Goal: Information Seeking & Learning: Learn about a topic

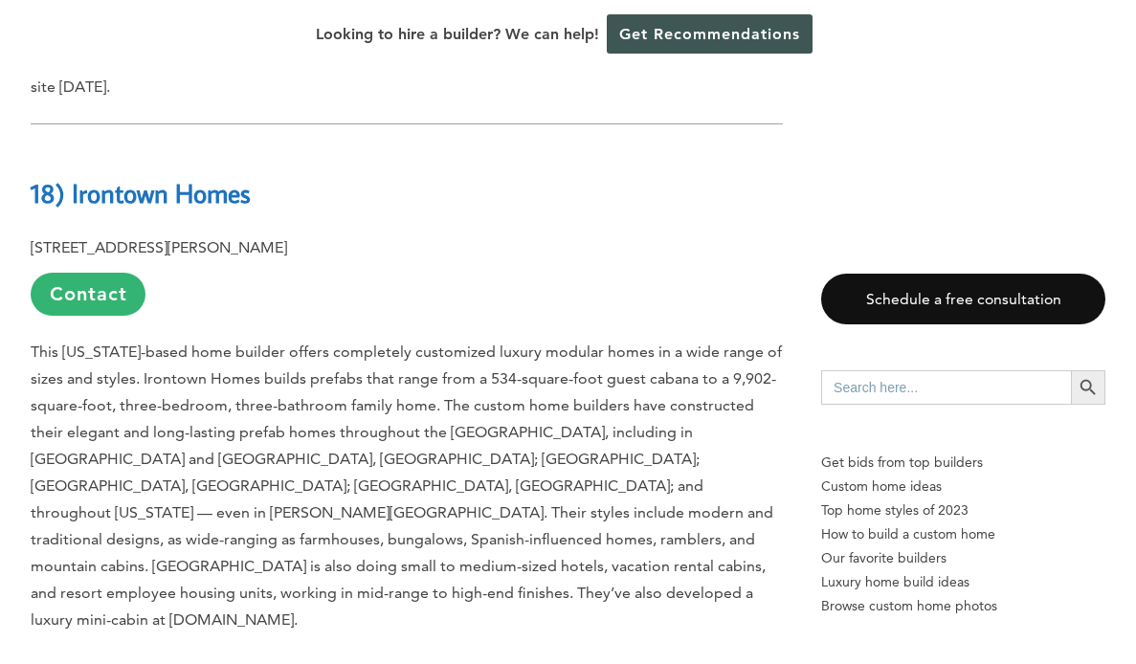
scroll to position [2370, 0]
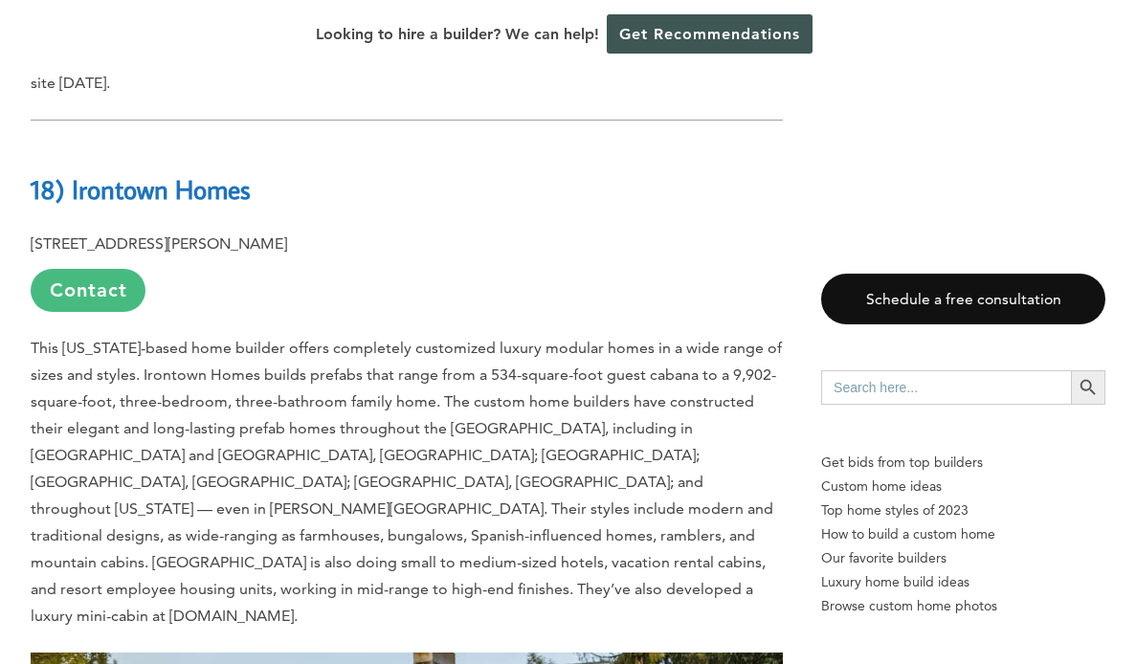
click at [123, 269] on link "Contact" at bounding box center [88, 290] width 115 height 43
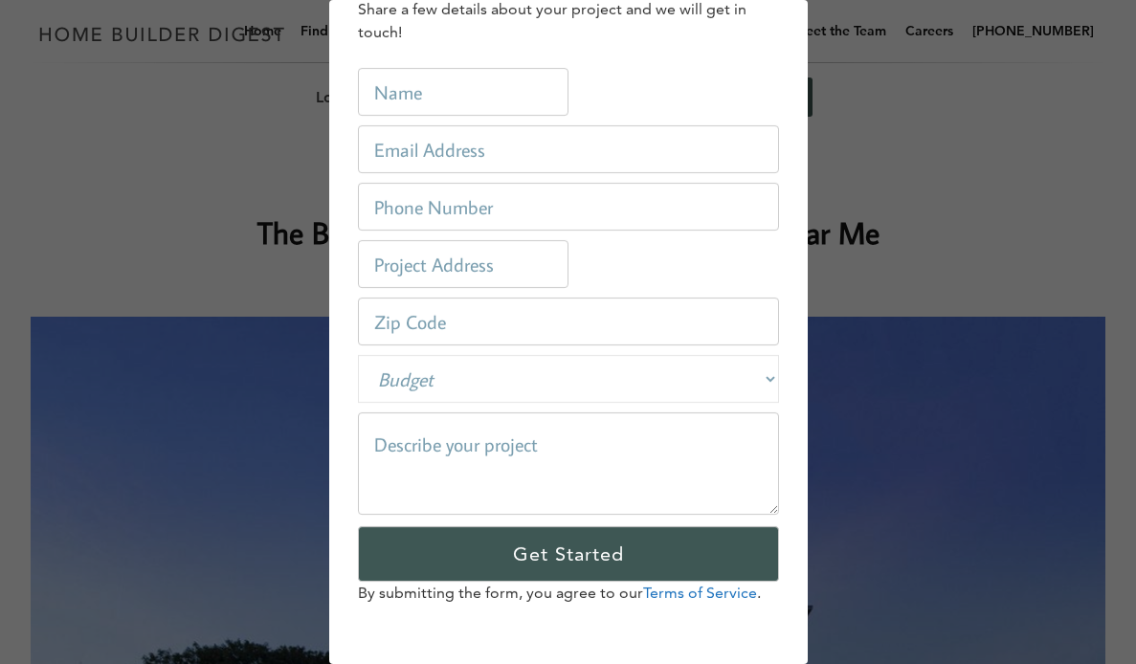
scroll to position [0, 0]
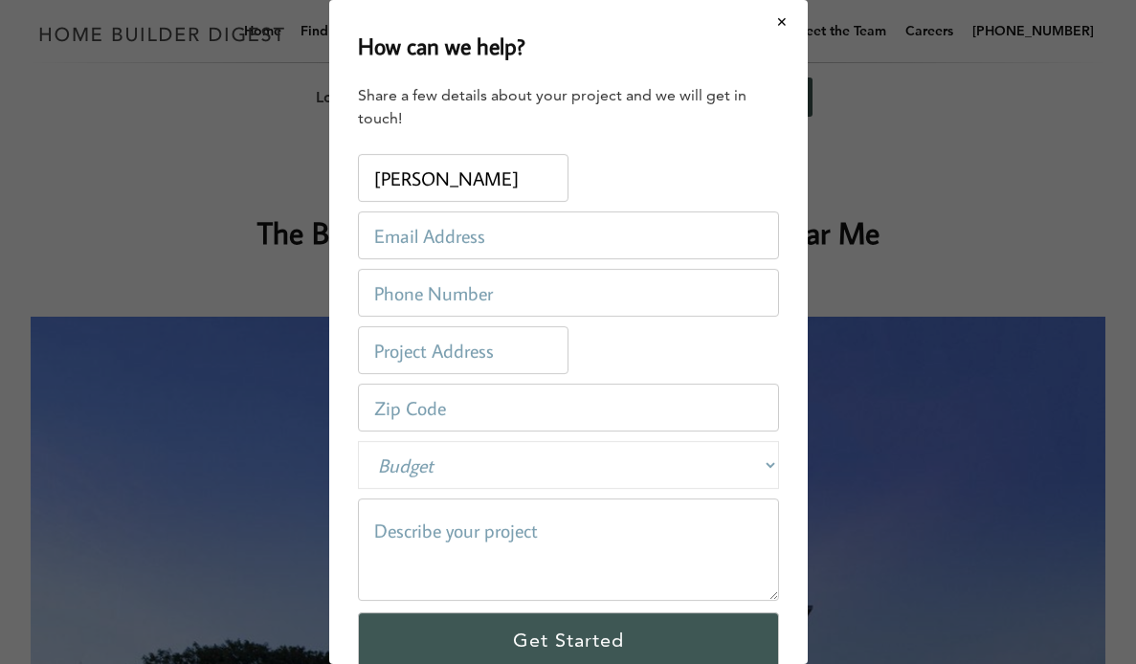
type input "[PERSON_NAME]"
type input "[EMAIL_ADDRESS][DOMAIN_NAME]"
click at [558, 229] on input "[EMAIL_ADDRESS][DOMAIN_NAME]" at bounding box center [568, 236] width 421 height 48
click at [502, 409] on input "number" at bounding box center [568, 408] width 421 height 48
click at [473, 295] on input "tel" at bounding box center [568, 293] width 421 height 48
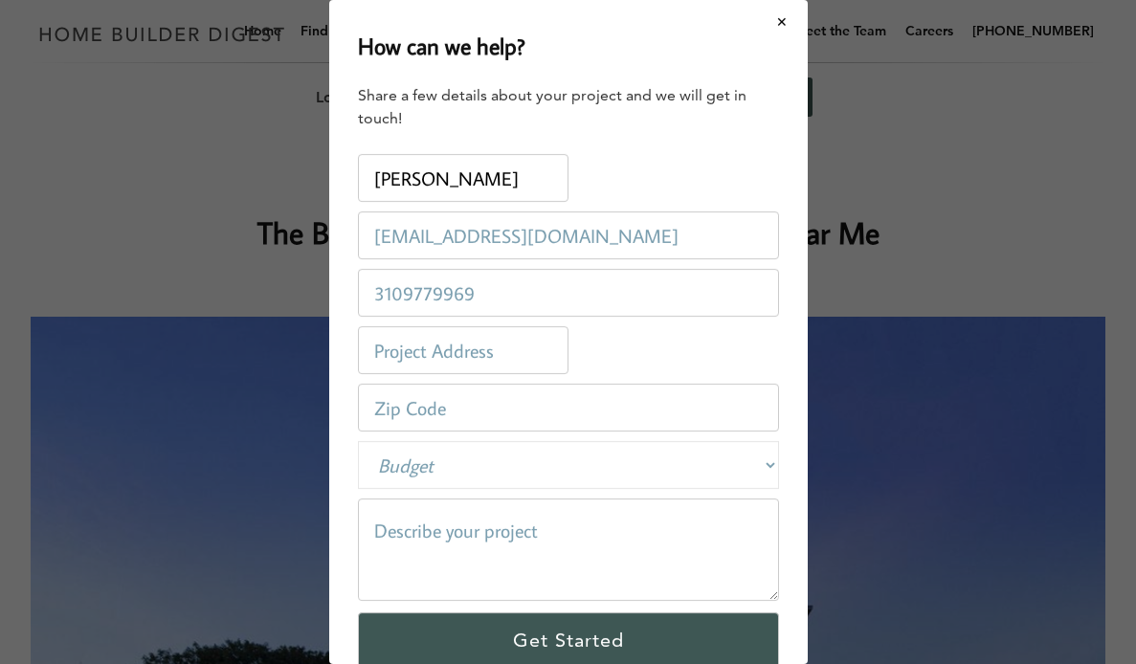
type input "3109779969"
click at [447, 355] on input "text" at bounding box center [463, 350] width 211 height 48
type input "[STREET_ADDRESS]"
click at [444, 412] on input "number" at bounding box center [568, 408] width 421 height 48
type input "90265"
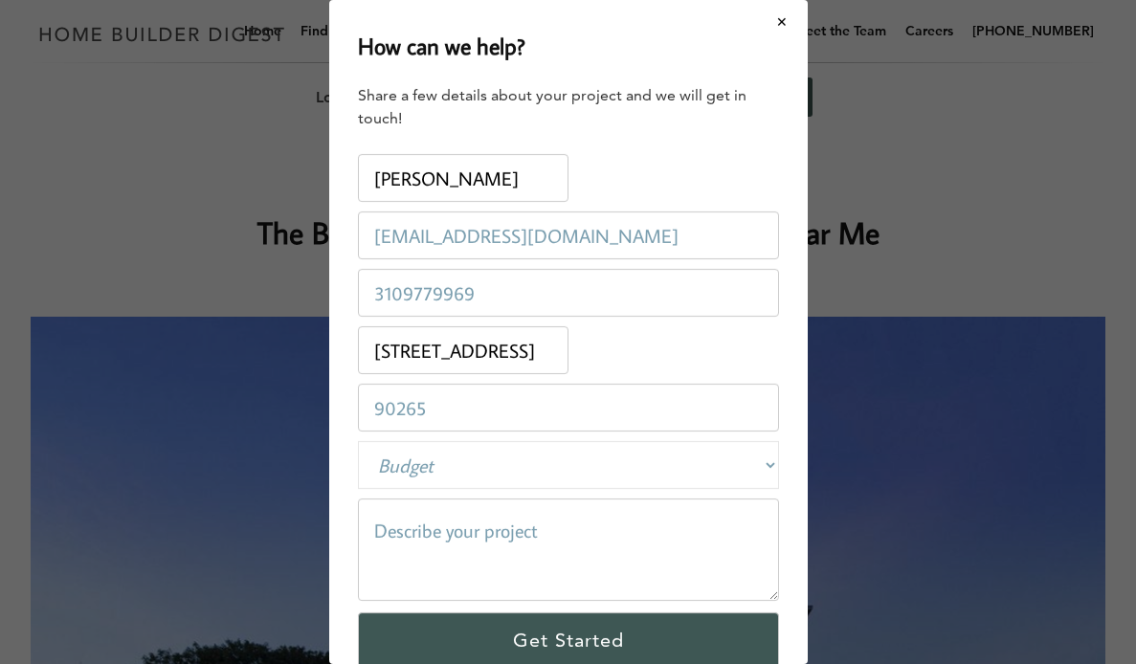
select select "private"
click at [459, 543] on textarea at bounding box center [568, 550] width 421 height 102
paste textarea "Prefab Logic"
type textarea "Prefab Logic"
click at [446, 530] on textarea "Prefab Logic" at bounding box center [568, 550] width 421 height 102
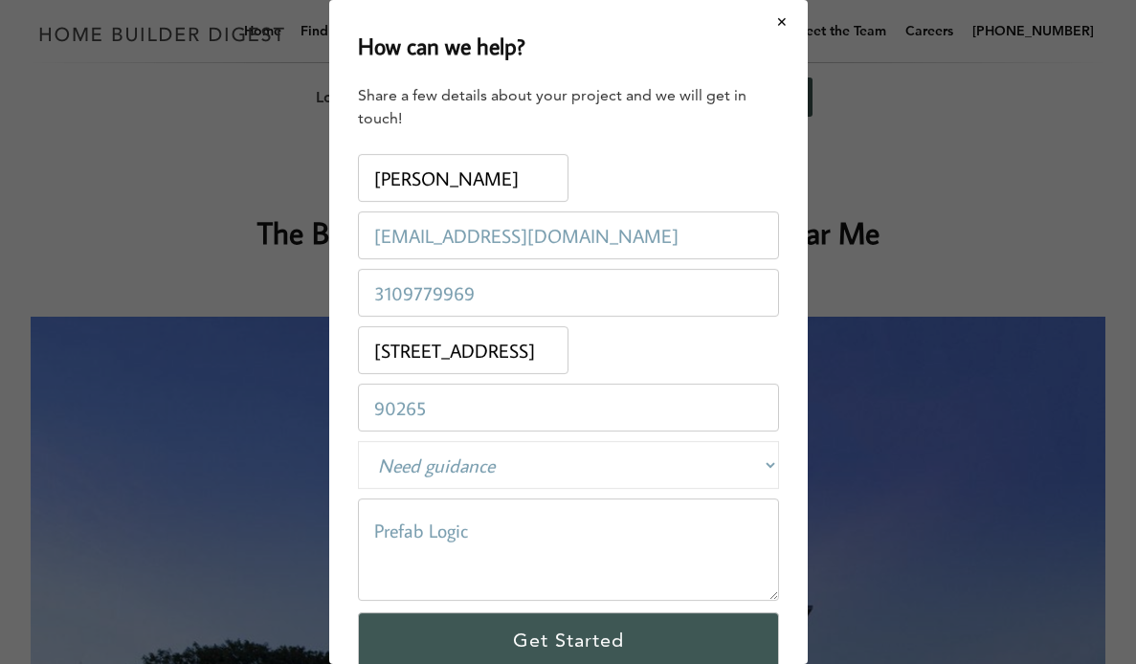
click at [446, 530] on textarea "Prefab Logic" at bounding box center [568, 550] width 421 height 102
click at [460, 538] on textarea at bounding box center [568, 550] width 421 height 102
paste textarea "Hi there, I’m reaching out as my husband, [PERSON_NAME], and I are exploring pr…"
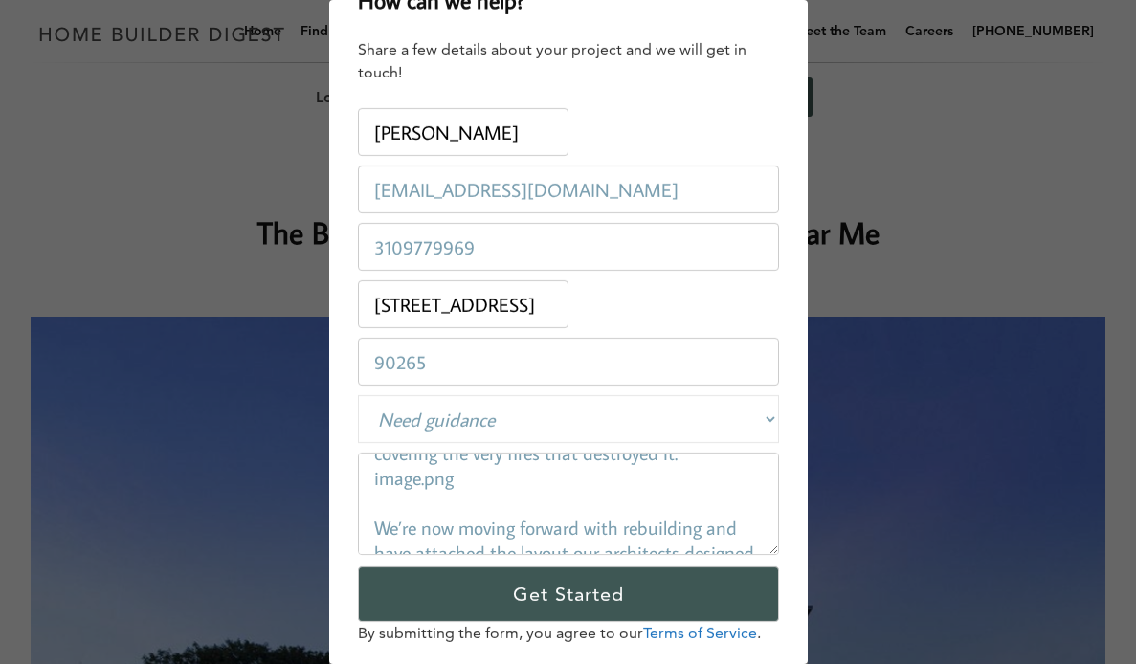
scroll to position [333, 0]
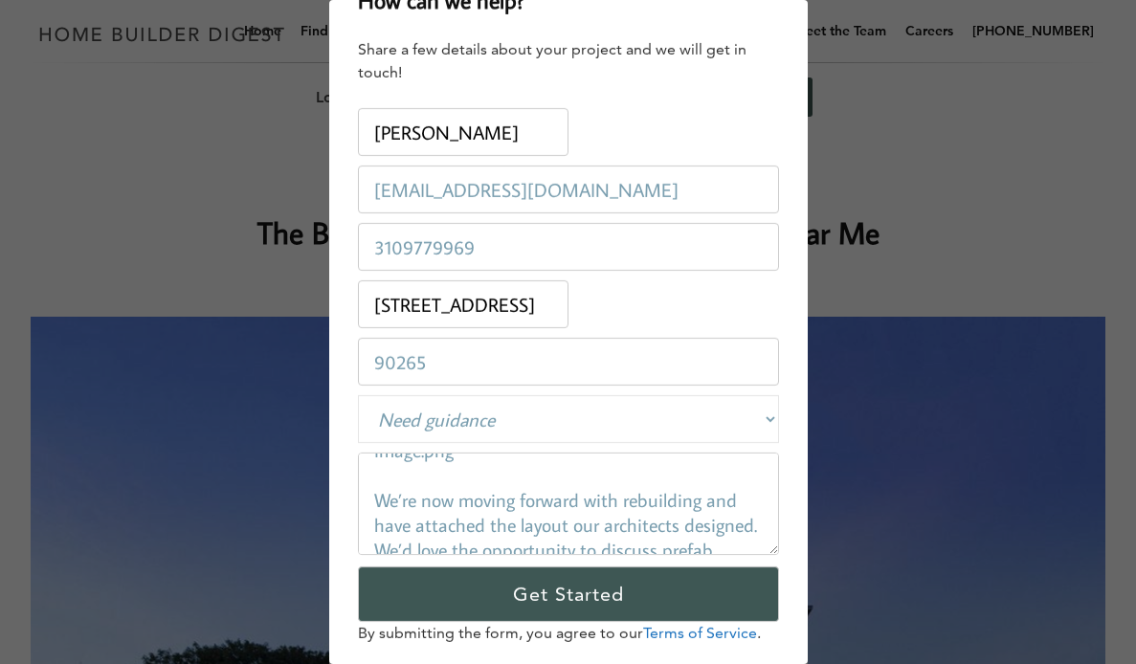
click at [467, 497] on textarea "Hi there, I’m reaching out as my husband, [PERSON_NAME], and I are exploring pr…" at bounding box center [568, 504] width 421 height 102
click at [466, 497] on textarea "Hi there, I’m reaching out as my husband, [PERSON_NAME], and I are exploring pr…" at bounding box center [568, 504] width 421 height 102
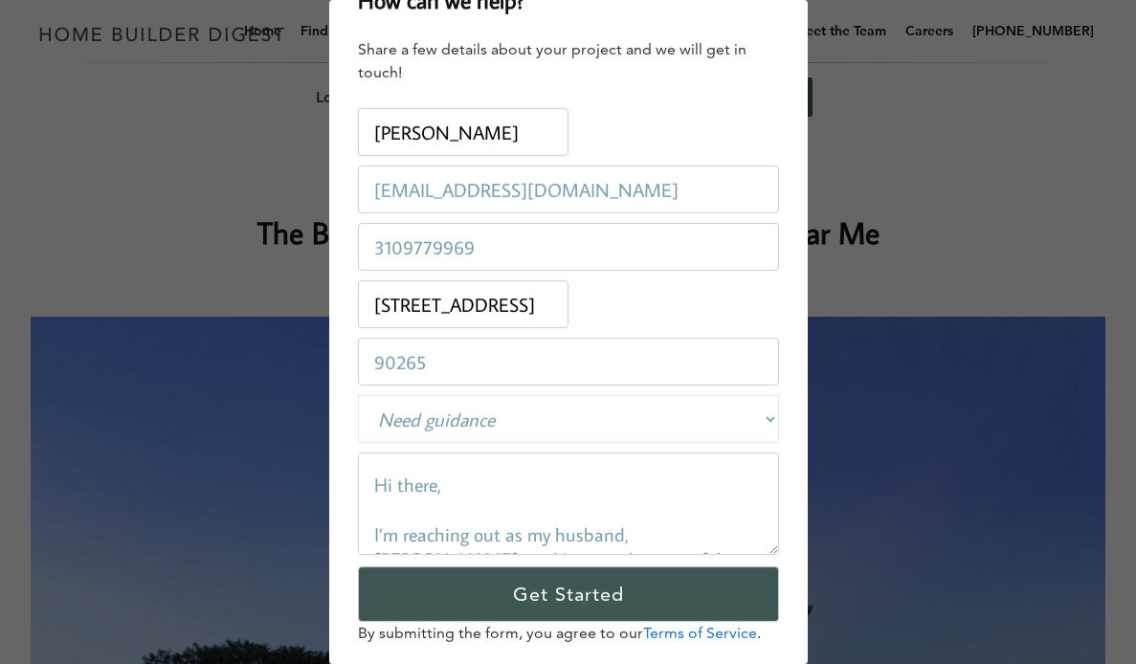
scroll to position [0, 0]
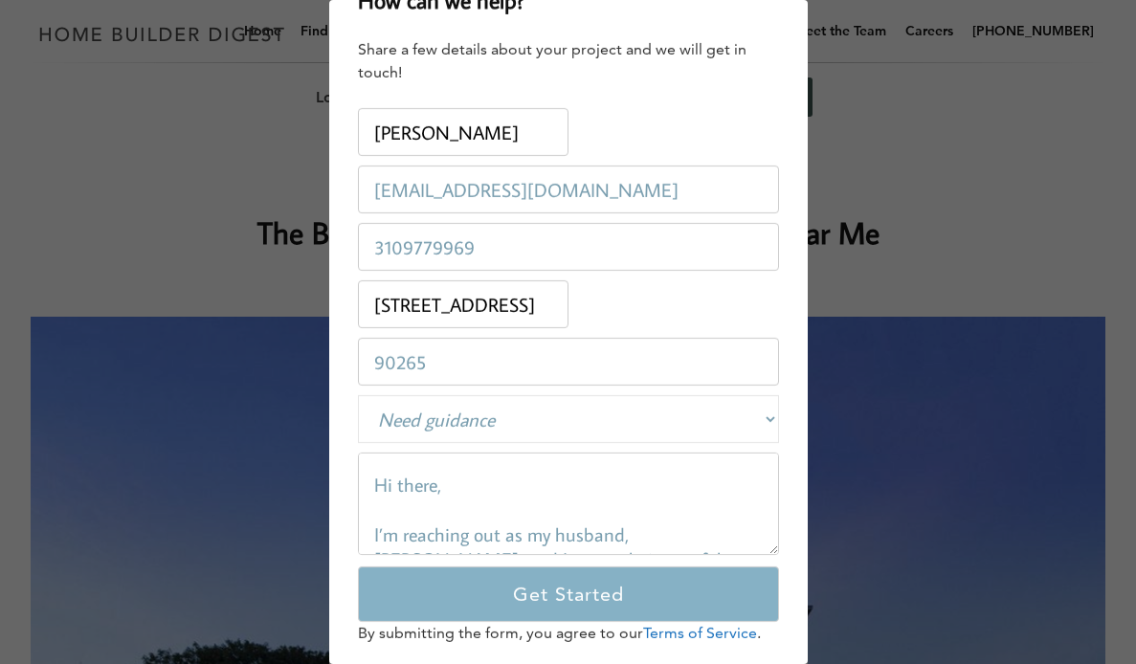
type textarea "Hi there, I’m reaching out as my husband, [PERSON_NAME], and I are exploring pr…"
click at [480, 593] on input "Get Started" at bounding box center [568, 595] width 421 height 56
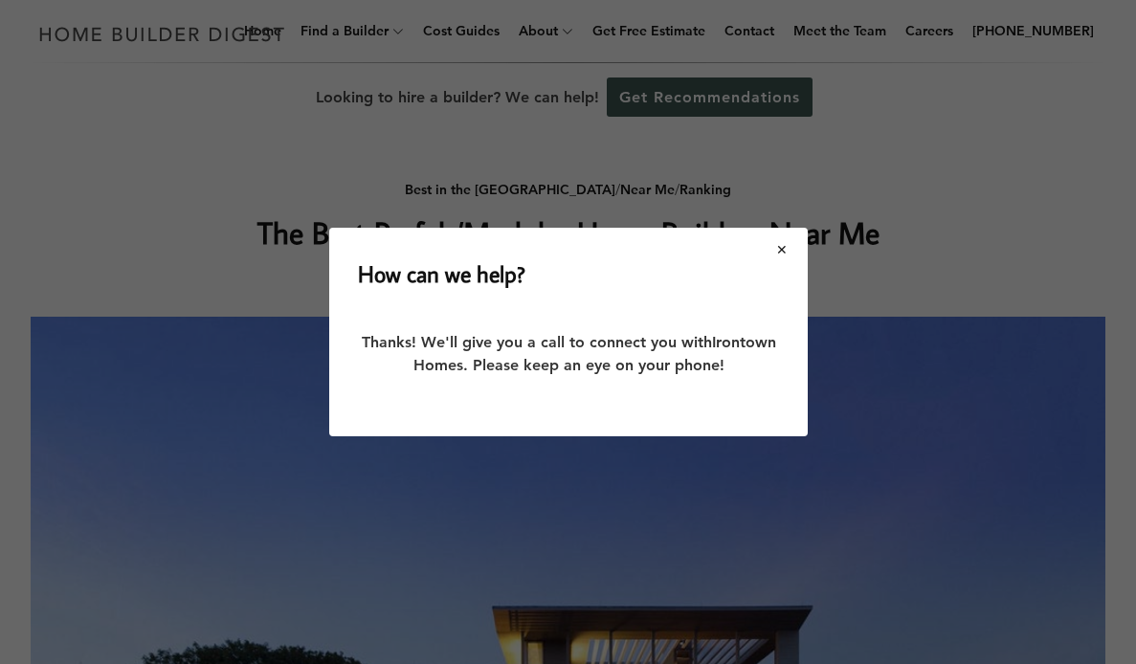
click at [783, 247] on button "Close modal" at bounding box center [782, 250] width 51 height 40
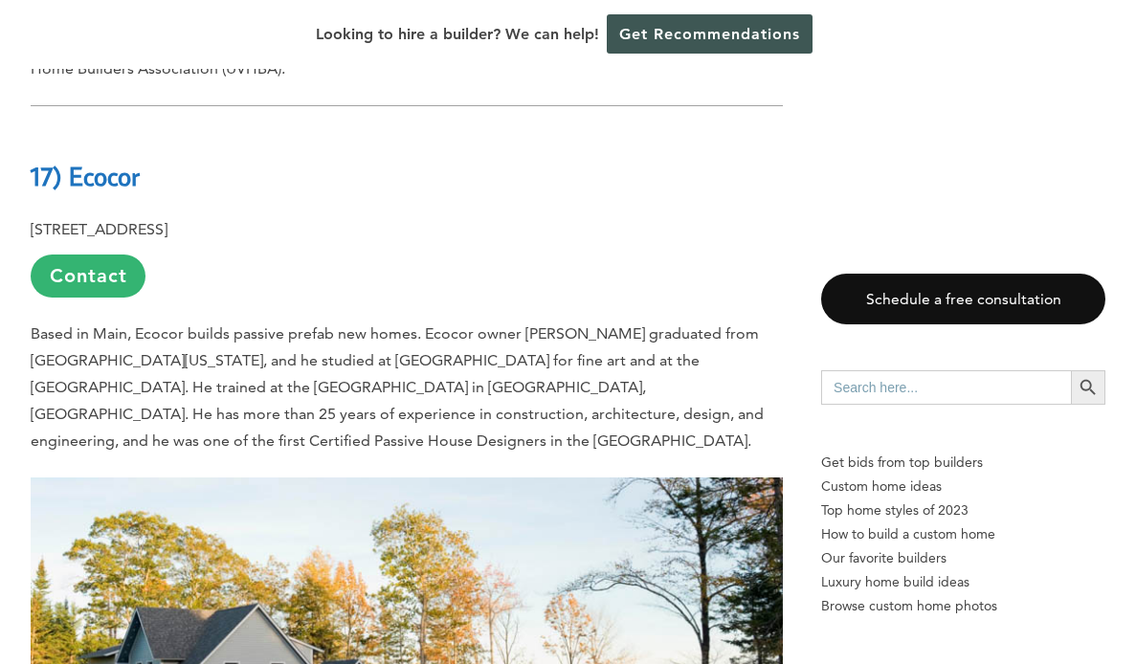
scroll to position [3446, 0]
drag, startPoint x: 158, startPoint y: 101, endPoint x: 38, endPoint y: 96, distance: 119.8
click at [38, 130] on h2 "17) Ecocor" at bounding box center [407, 163] width 752 height 66
copy b "7) Ecocor"
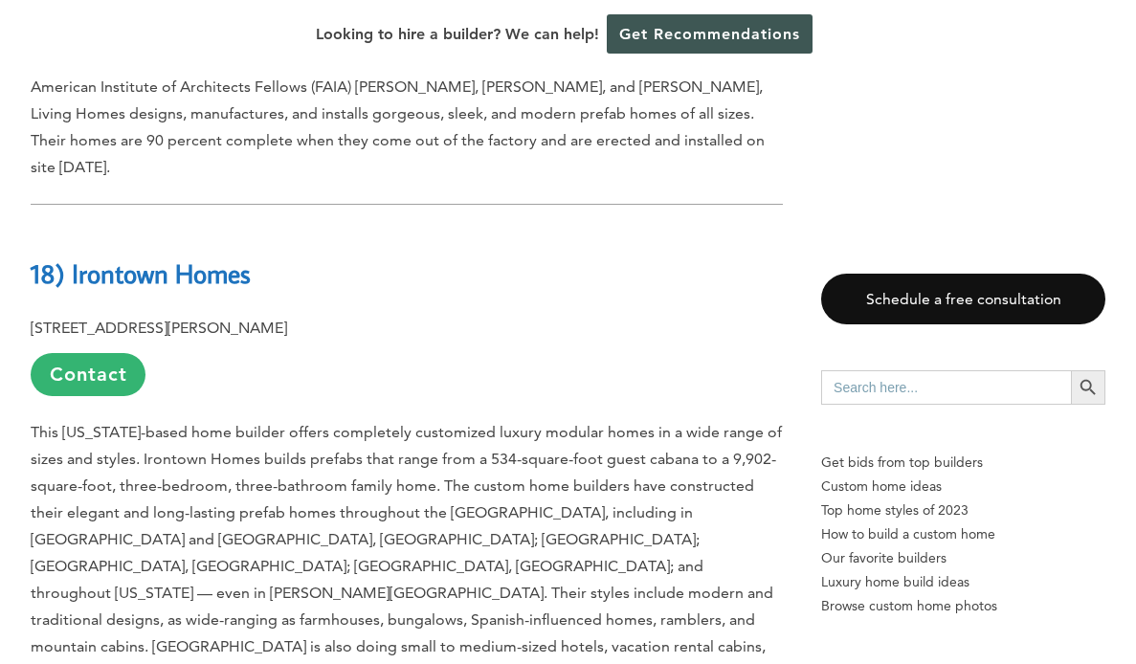
scroll to position [2284, 0]
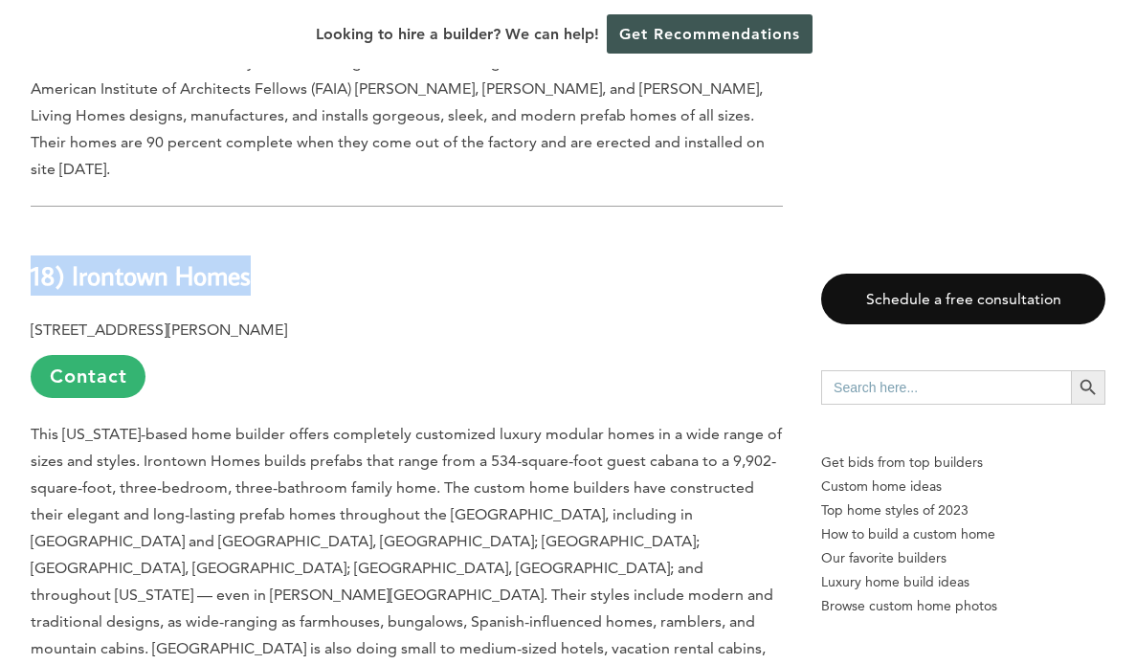
drag, startPoint x: 279, startPoint y: 243, endPoint x: 33, endPoint y: 245, distance: 246.9
click at [33, 245] on h2 "18) Irontown Homes" at bounding box center [407, 263] width 752 height 66
copy b "18) Irontown Homes"
click at [275, 332] on p "[STREET_ADDRESS][PERSON_NAME] Contact" at bounding box center [407, 357] width 752 height 81
drag, startPoint x: 279, startPoint y: 257, endPoint x: 79, endPoint y: 251, distance: 199.2
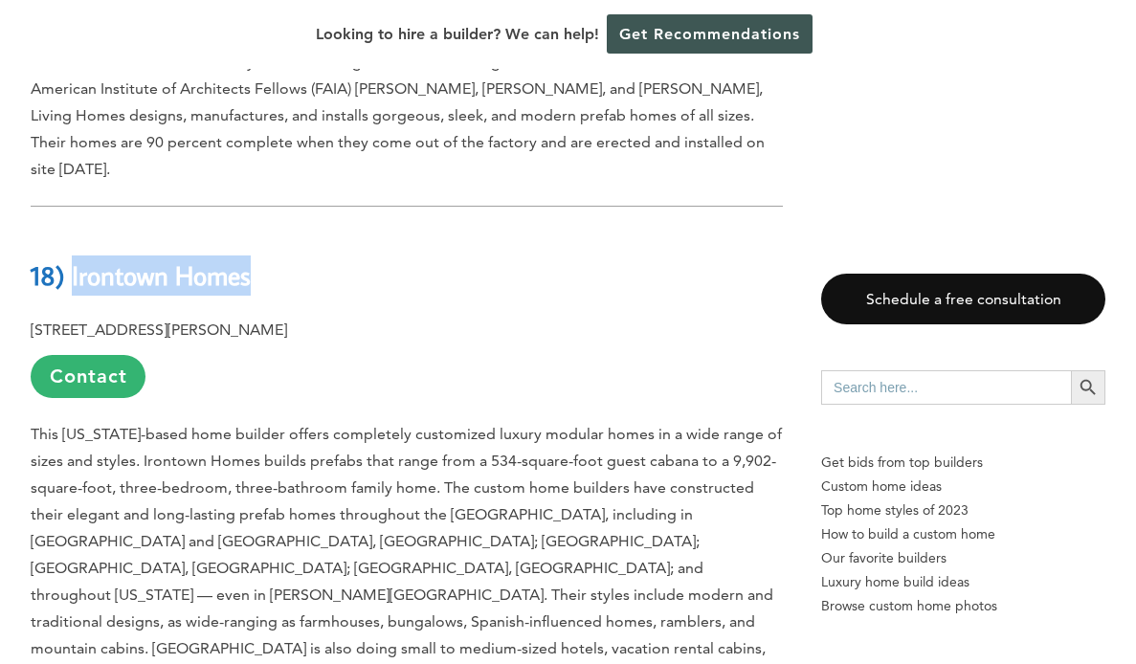
click at [79, 251] on h2 "18) Irontown Homes" at bounding box center [407, 263] width 752 height 66
copy b "Irontown Homes"
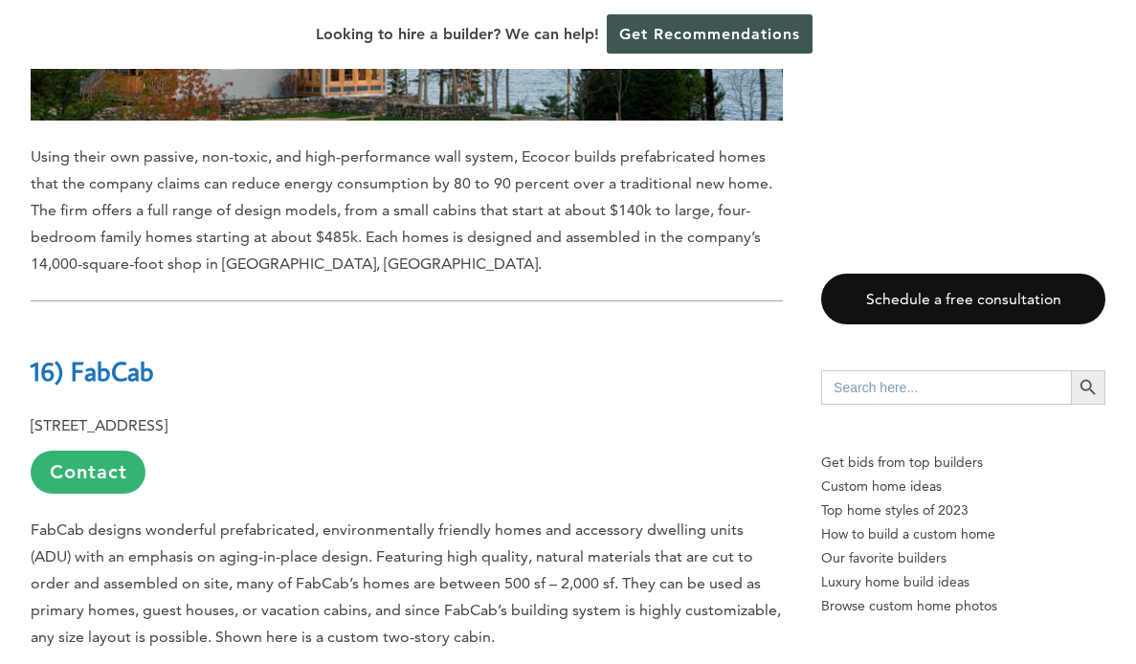
scroll to position [4123, 0]
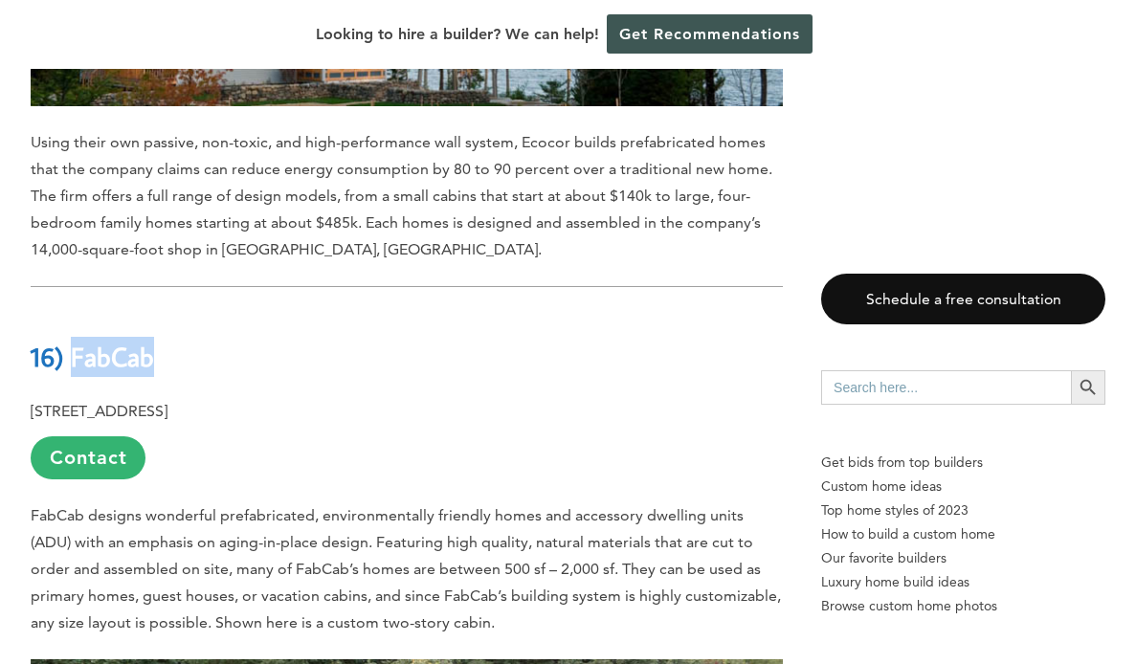
drag, startPoint x: 168, startPoint y: 280, endPoint x: 78, endPoint y: 284, distance: 90.0
click at [78, 310] on h2 "16) FabCab" at bounding box center [407, 343] width 752 height 66
copy b "FabCab"
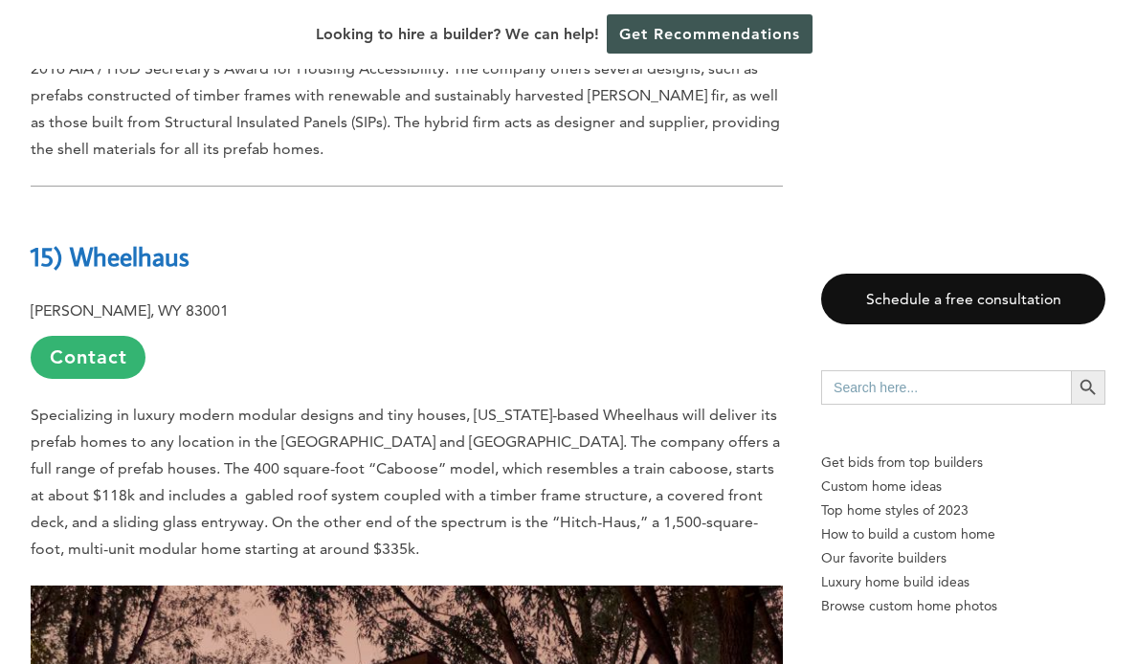
scroll to position [5422, 0]
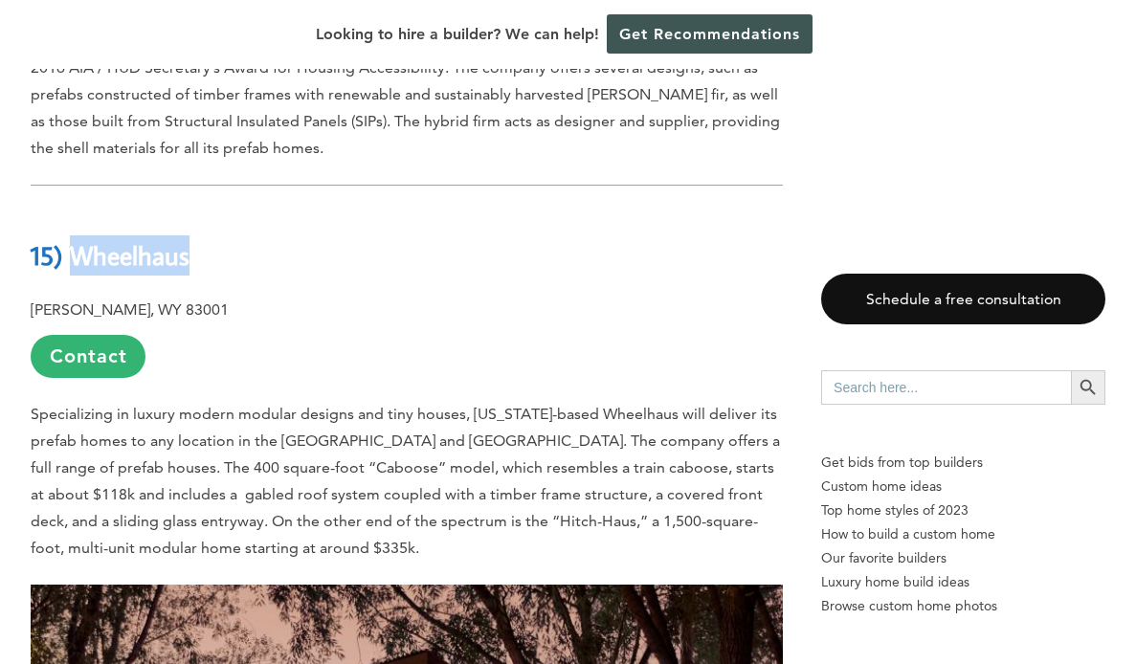
drag, startPoint x: 210, startPoint y: 144, endPoint x: 76, endPoint y: 148, distance: 134.1
click at [76, 209] on h2 "15) Wheelhaus" at bounding box center [407, 242] width 752 height 66
copy b "Wheelhaus"
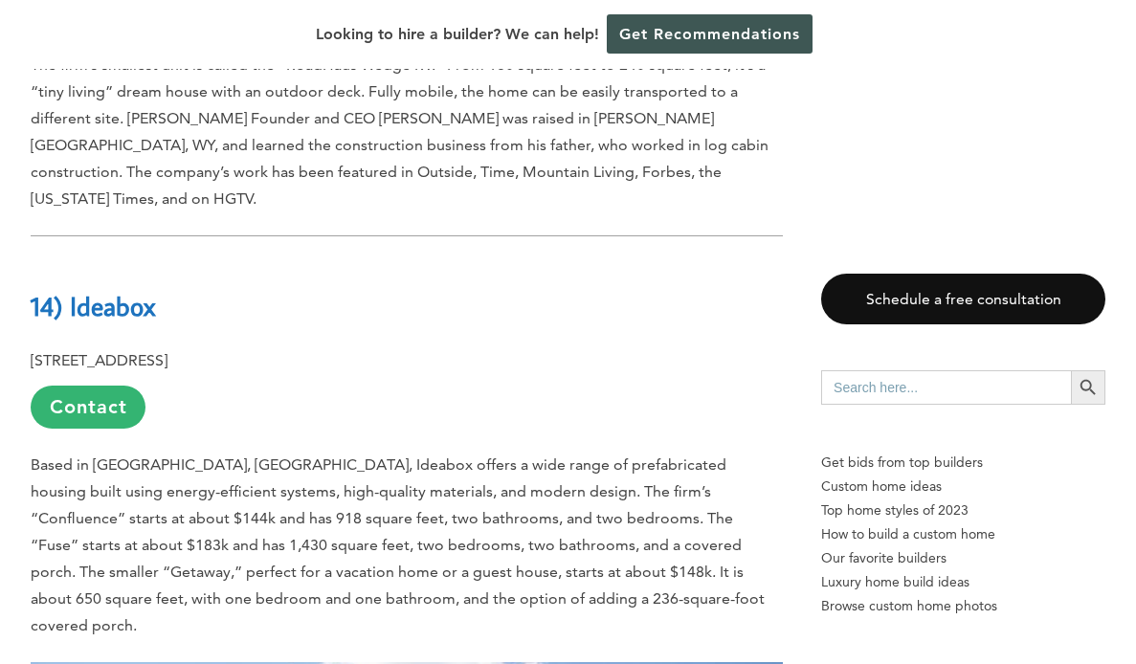
scroll to position [6446, 0]
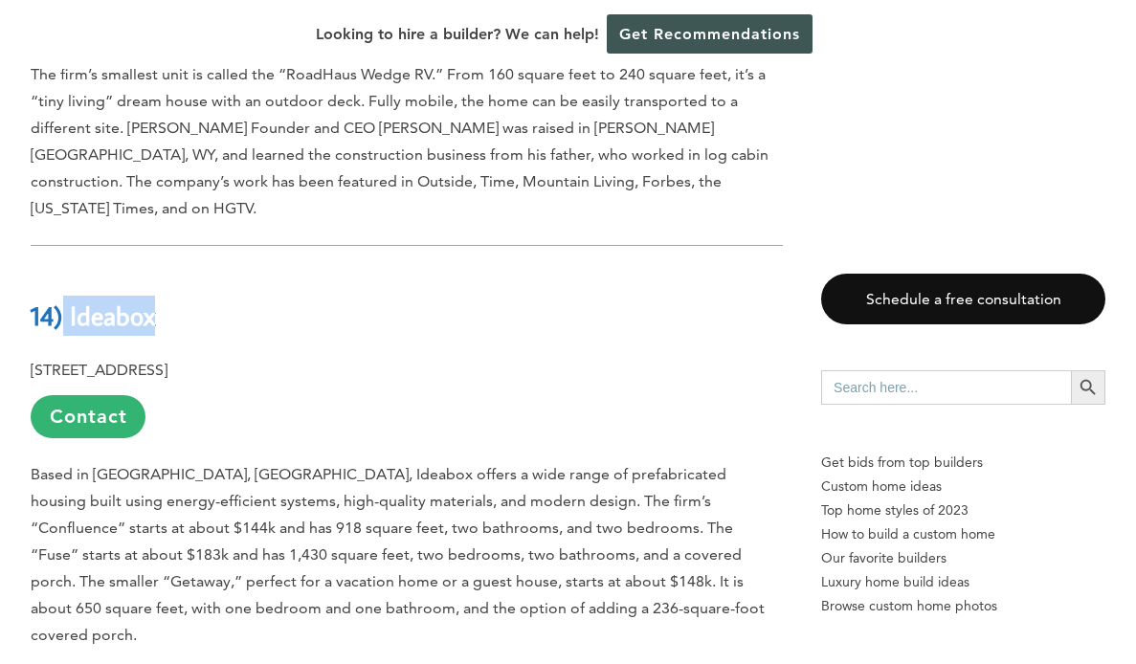
drag, startPoint x: 176, startPoint y: 187, endPoint x: 70, endPoint y: 183, distance: 106.3
click at [70, 269] on h2 "14) Ideabox" at bounding box center [407, 302] width 752 height 66
copy b "Ideabox"
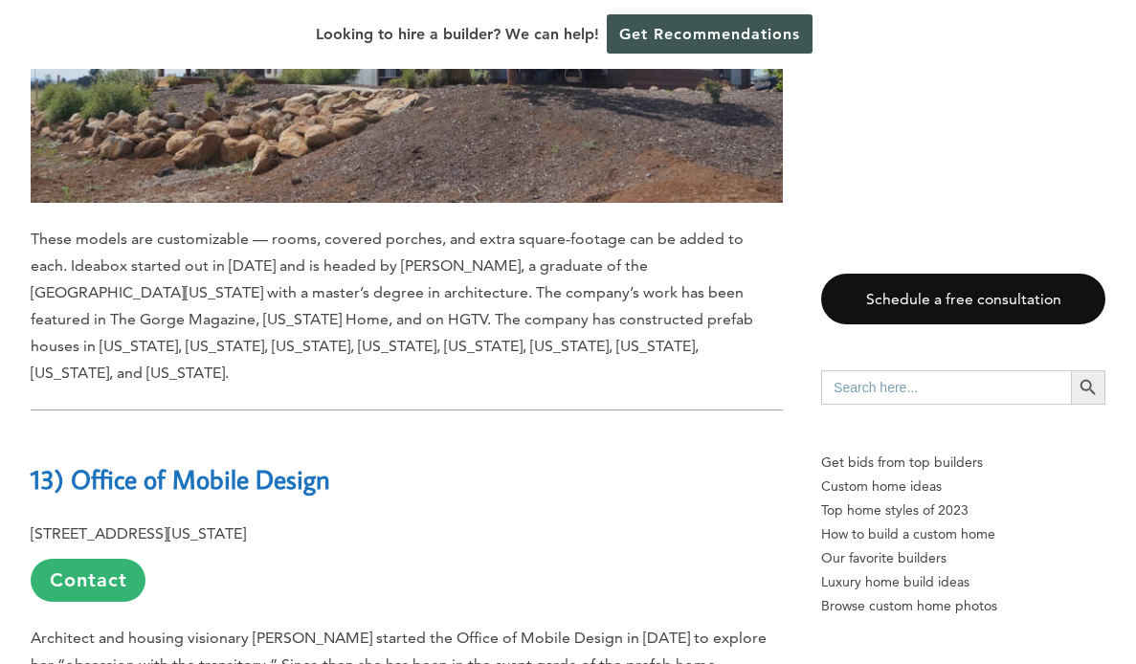
scroll to position [7382, 0]
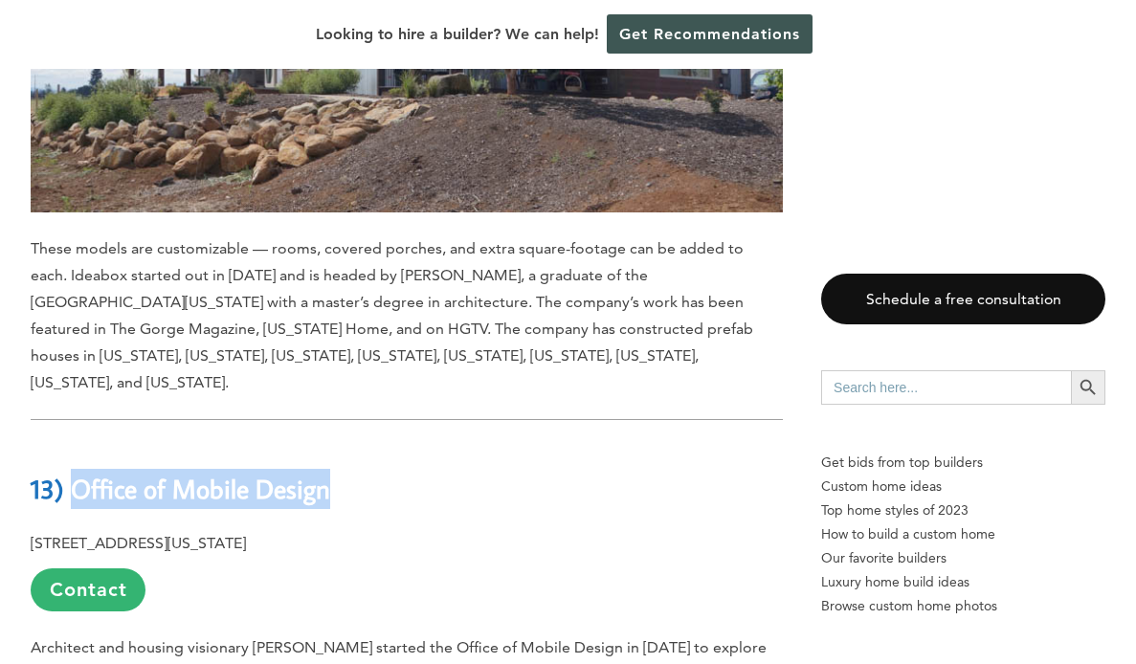
drag, startPoint x: 371, startPoint y: 296, endPoint x: 84, endPoint y: 304, distance: 287.3
click at [84, 443] on h2 "13) Office of Mobile Design" at bounding box center [407, 476] width 752 height 66
copy b "Office of Mobile Design"
click at [289, 472] on b "13) Office of Mobile Design" at bounding box center [181, 488] width 300 height 33
drag, startPoint x: 362, startPoint y: 309, endPoint x: 78, endPoint y: 292, distance: 283.8
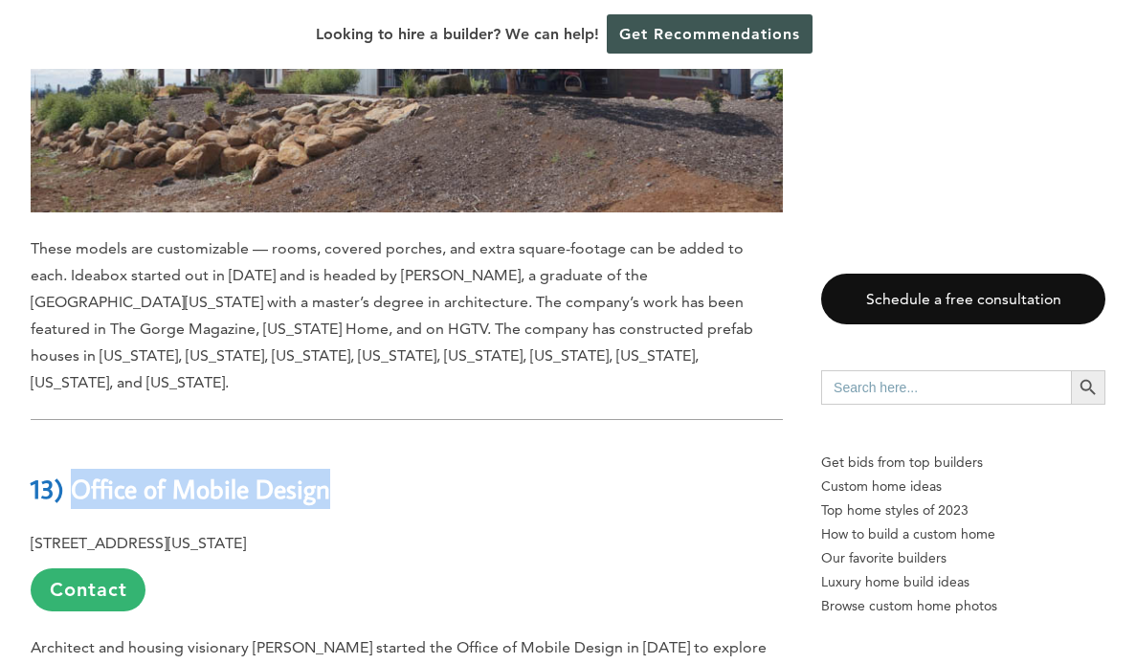
click at [78, 443] on h2 "13) Office of Mobile Design" at bounding box center [407, 476] width 752 height 66
copy b "Office of Mobile Design"
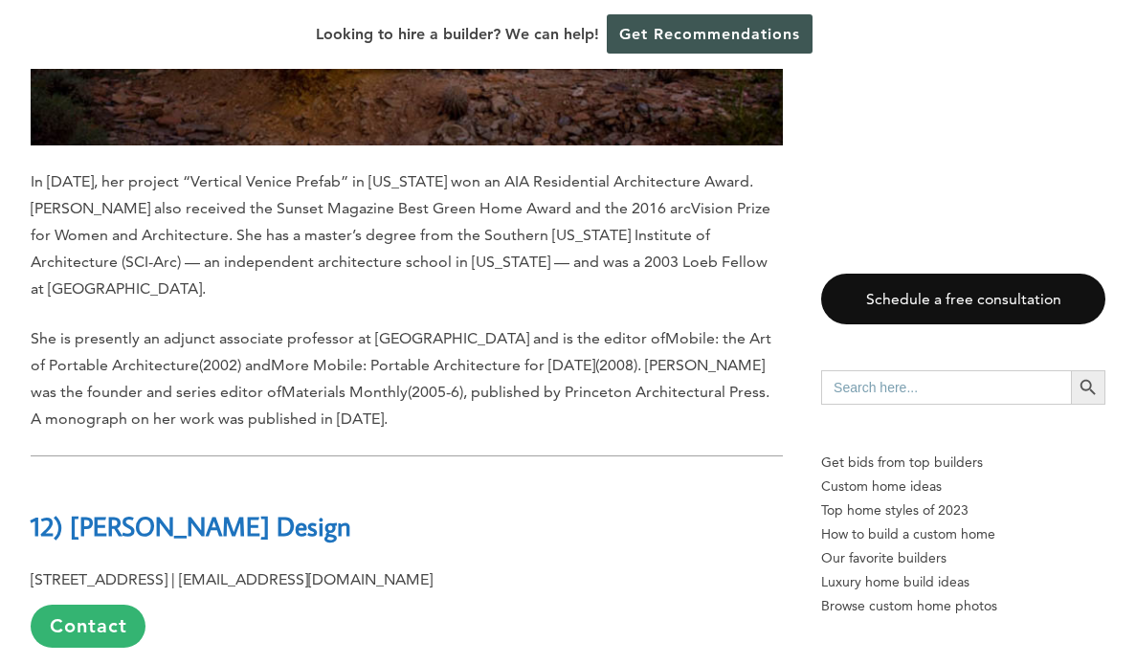
scroll to position [8389, 0]
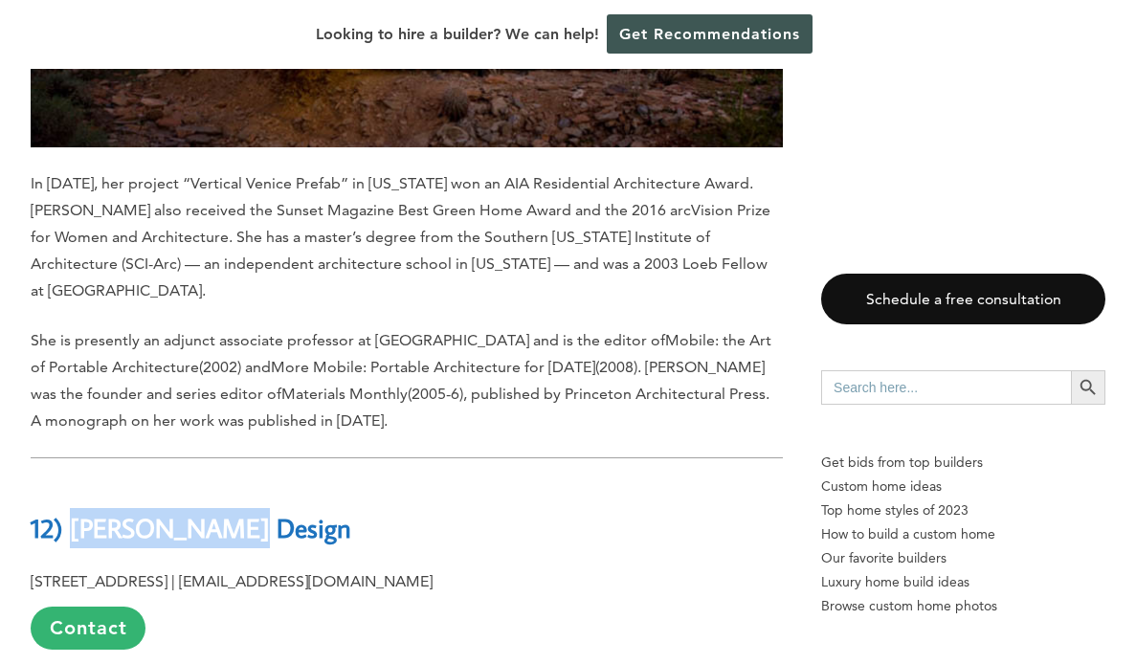
drag, startPoint x: 249, startPoint y: 346, endPoint x: 76, endPoint y: 340, distance: 173.3
click at [76, 481] on h2 "12) [PERSON_NAME] Design" at bounding box center [407, 514] width 752 height 66
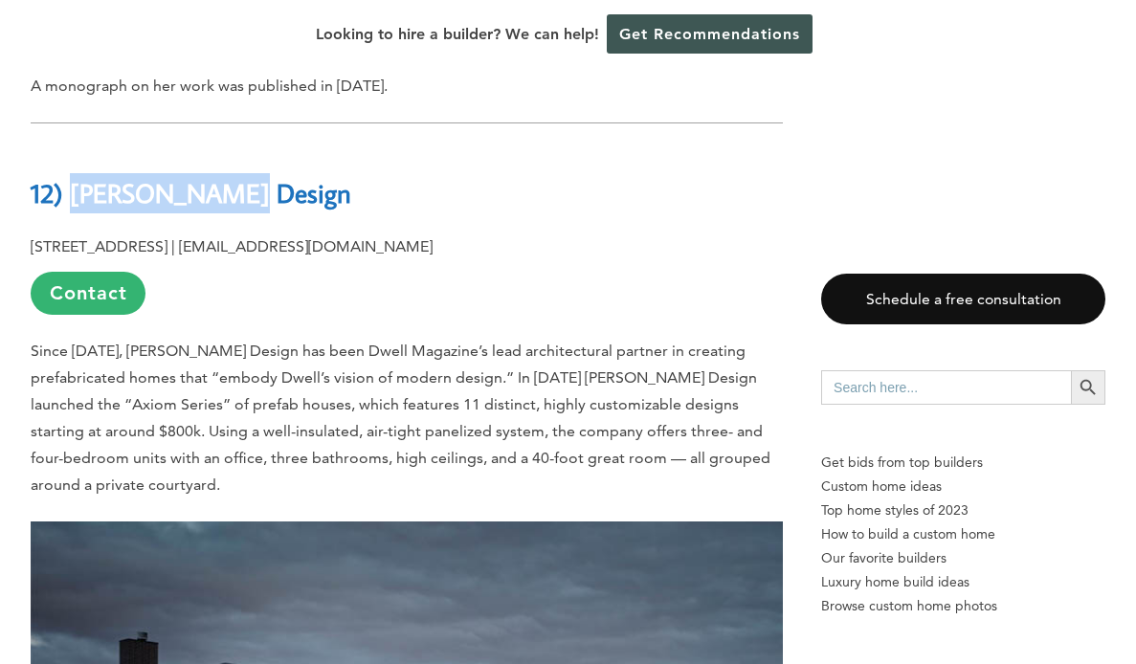
scroll to position [8646, 0]
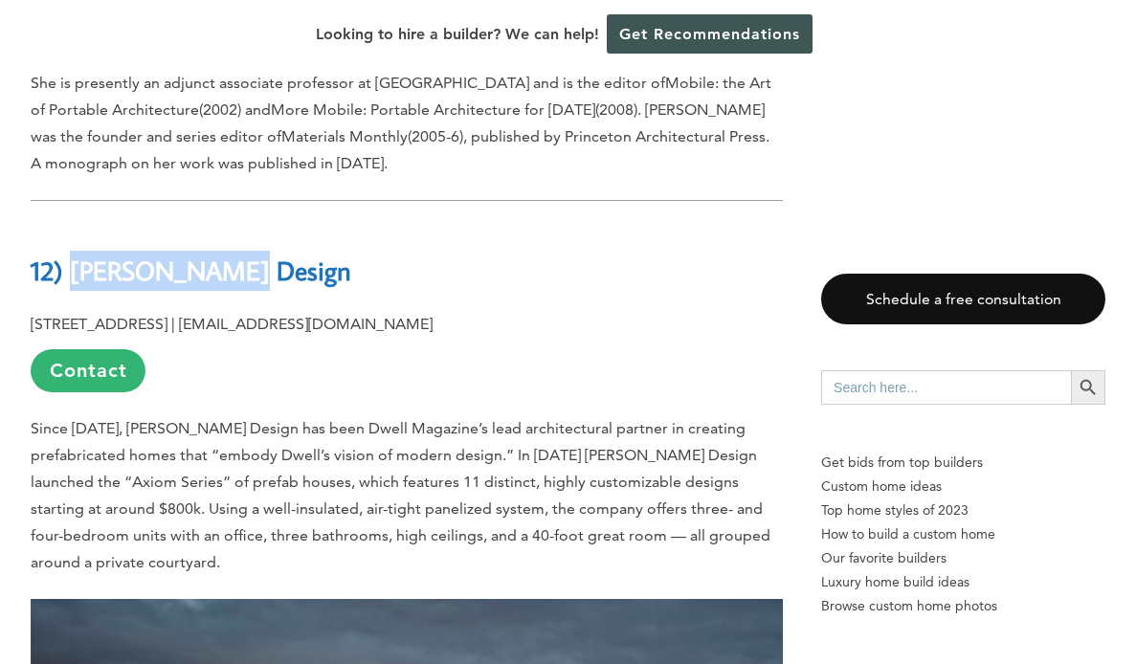
drag, startPoint x: 347, startPoint y: 136, endPoint x: 504, endPoint y: 127, distance: 157.2
click at [504, 311] on p "[STREET_ADDRESS] | [EMAIL_ADDRESS][DOMAIN_NAME] Contact" at bounding box center [407, 351] width 752 height 81
copy b "[EMAIL_ADDRESS][DOMAIN_NAME]"
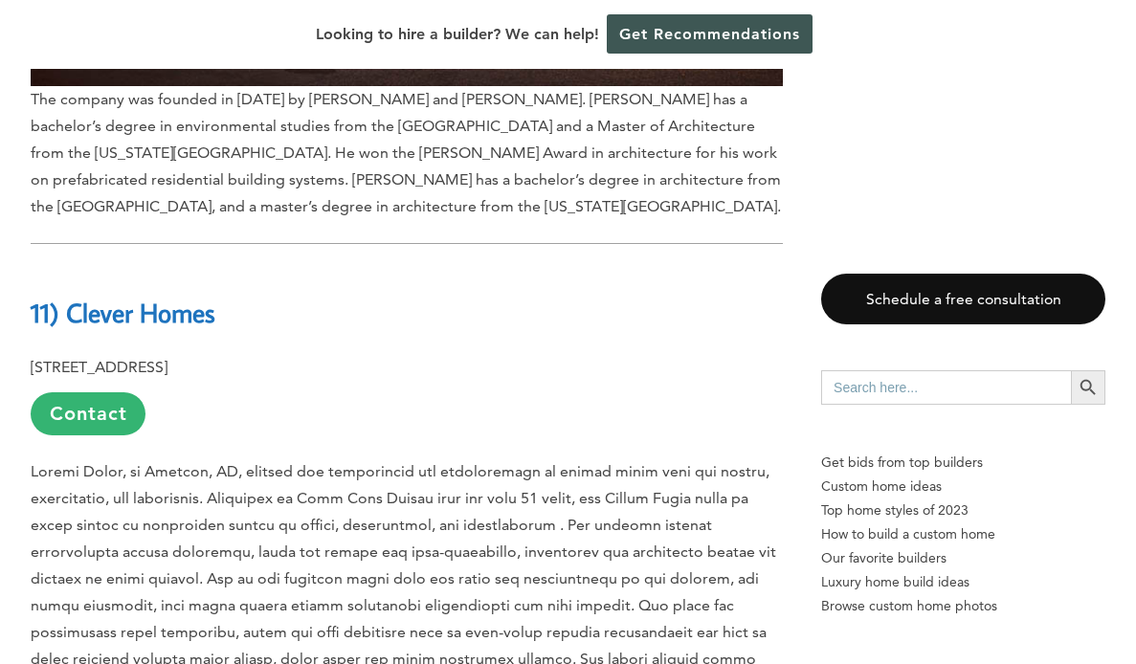
scroll to position [9632, 0]
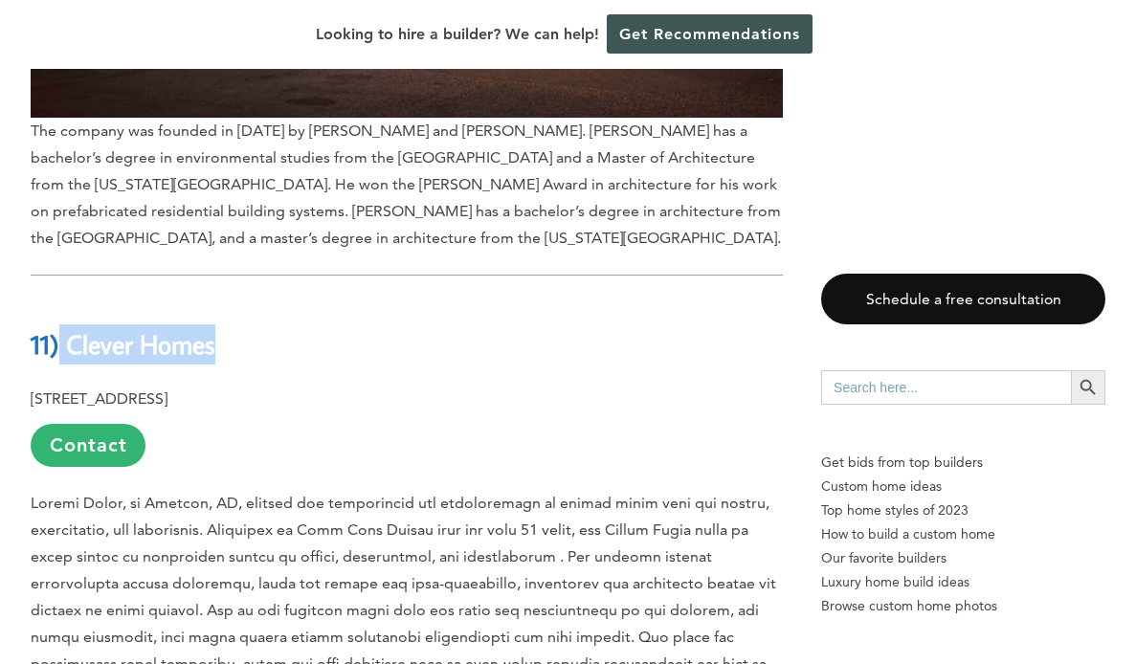
drag, startPoint x: 238, startPoint y: 162, endPoint x: 66, endPoint y: 173, distance: 172.7
click at [66, 299] on h2 "11) Clever Homes" at bounding box center [407, 332] width 752 height 66
copy b "Clever Homes"
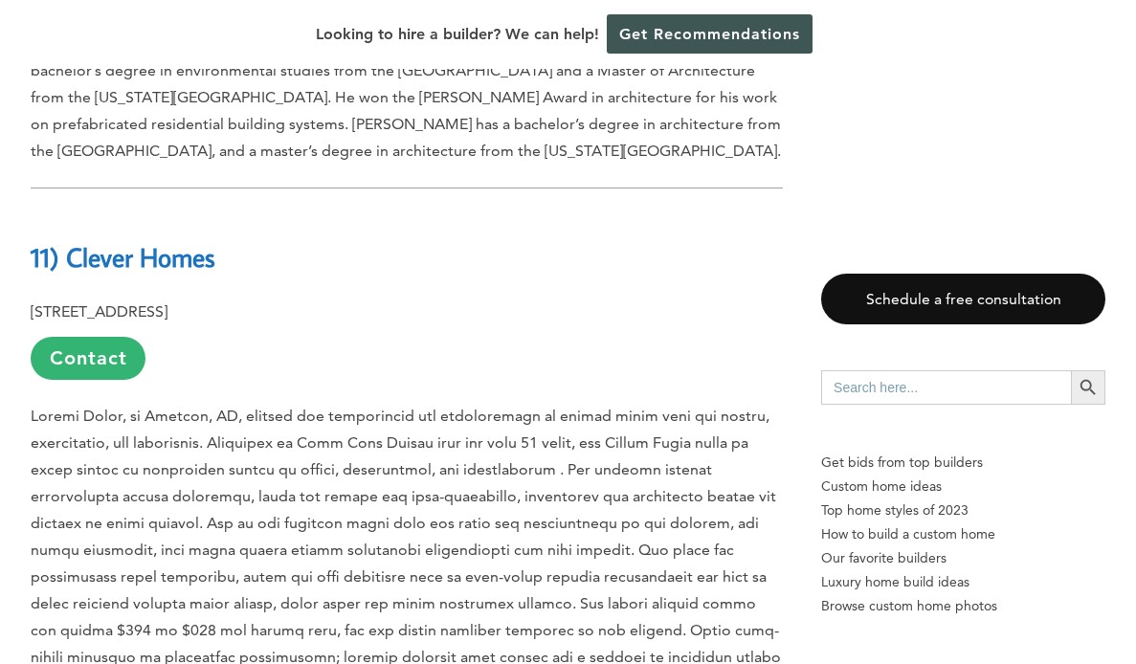
scroll to position [9625, 0]
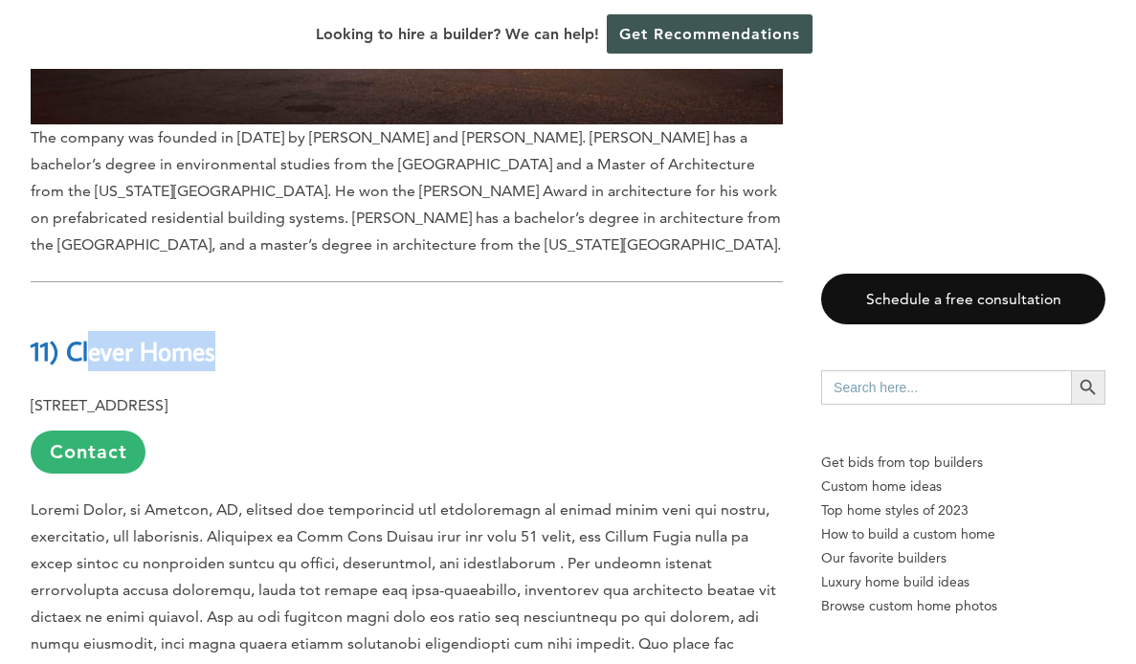
drag, startPoint x: 256, startPoint y: 164, endPoint x: 100, endPoint y: 167, distance: 155.1
click at [101, 305] on h2 "11) Clever Homes" at bounding box center [407, 338] width 752 height 66
click at [58, 334] on b "11) Clever Homes" at bounding box center [123, 350] width 185 height 33
drag, startPoint x: 239, startPoint y: 173, endPoint x: 72, endPoint y: 168, distance: 167.6
click at [72, 305] on h2 "11) Clever Homes" at bounding box center [407, 338] width 752 height 66
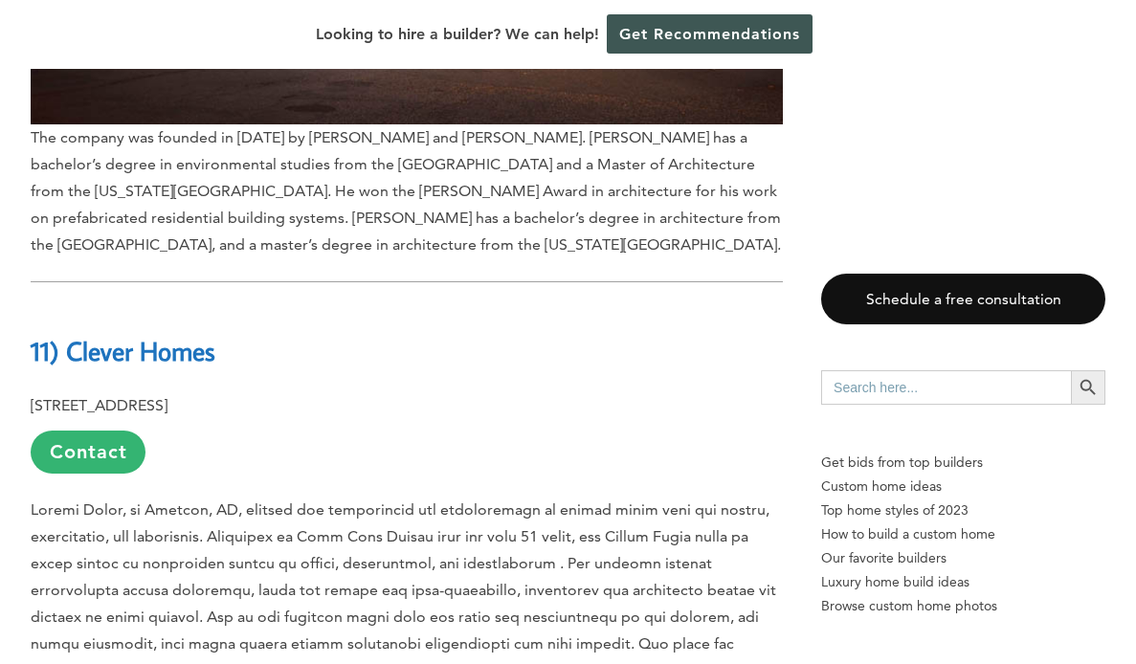
click at [323, 497] on p at bounding box center [407, 671] width 752 height 348
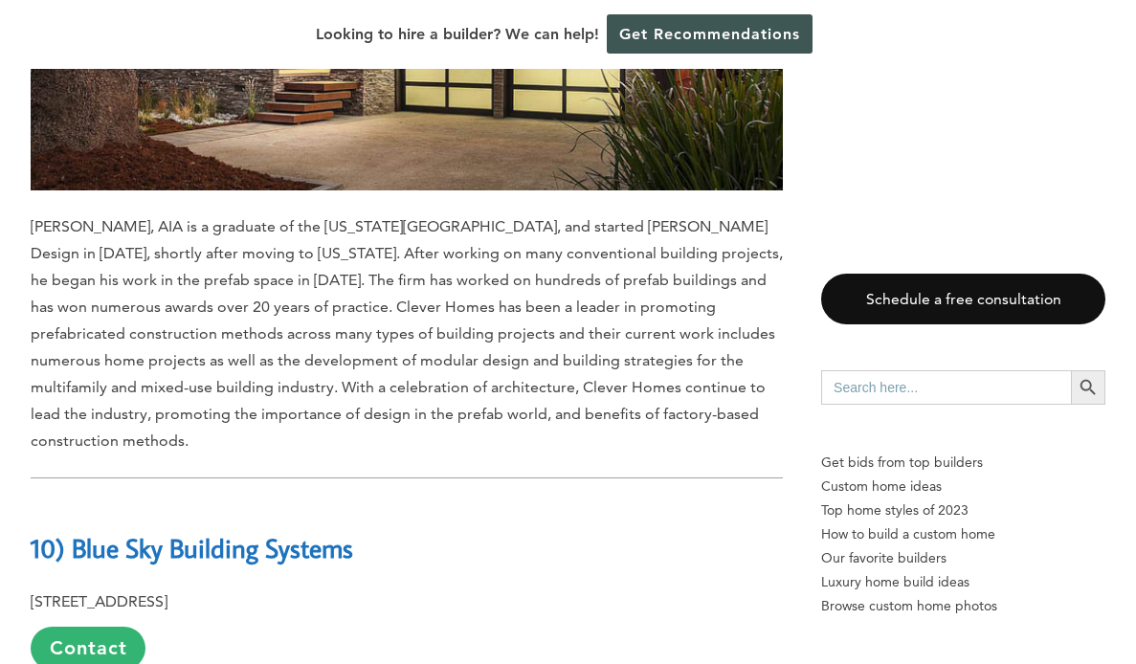
scroll to position [10872, 0]
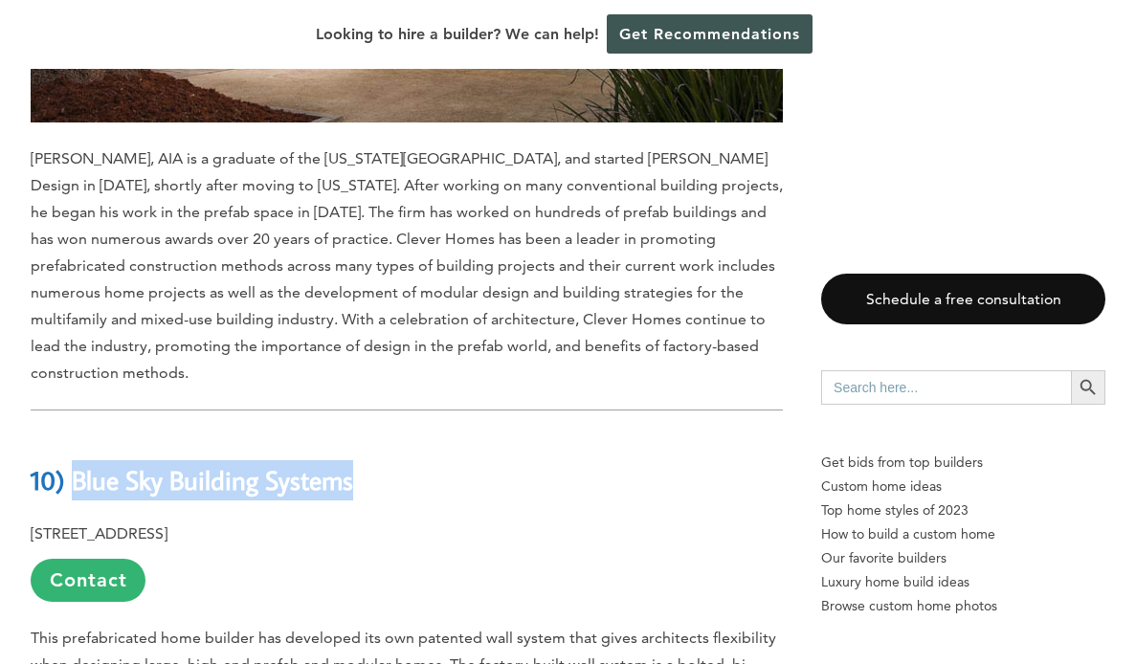
drag, startPoint x: 407, startPoint y: 274, endPoint x: 78, endPoint y: 273, distance: 329.2
click at [78, 434] on h2 "10) Blue Sky Building Systems" at bounding box center [407, 467] width 752 height 66
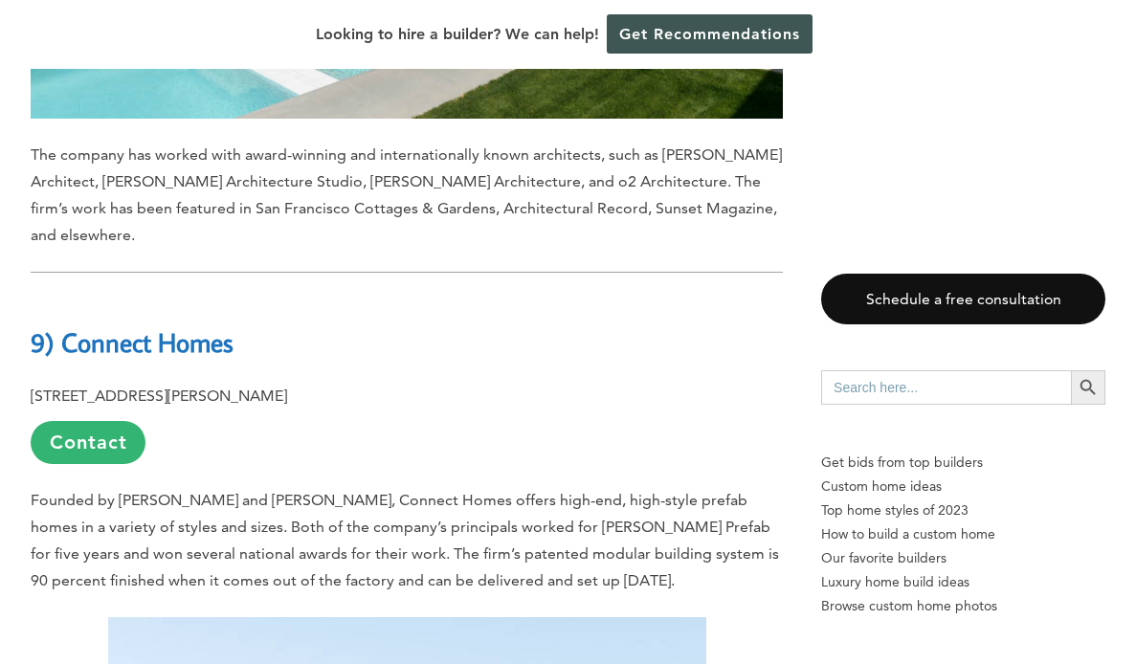
scroll to position [12061, 0]
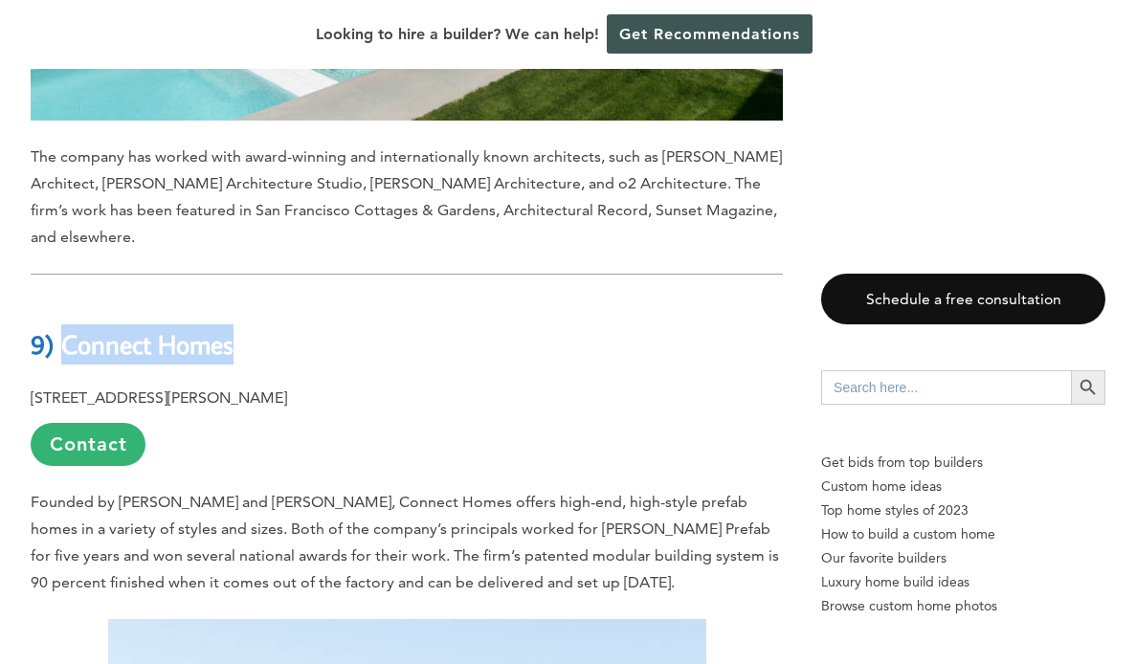
drag, startPoint x: 278, startPoint y: 111, endPoint x: 66, endPoint y: 102, distance: 211.7
click at [66, 298] on h2 "9) Connect Homes" at bounding box center [407, 331] width 752 height 66
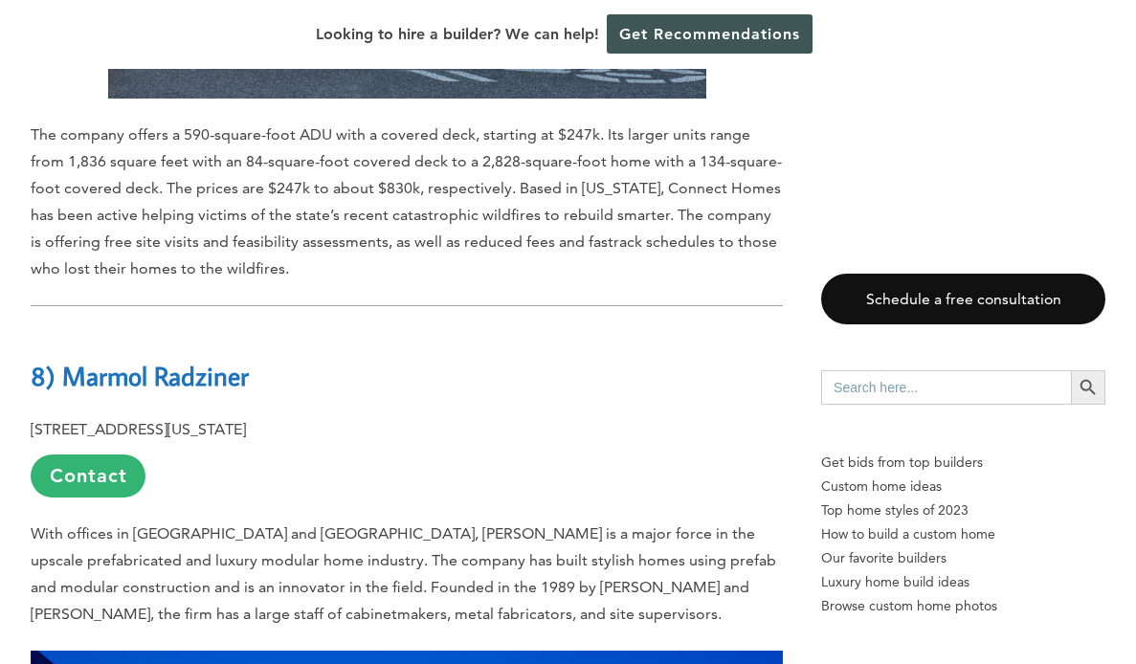
scroll to position [13350, 0]
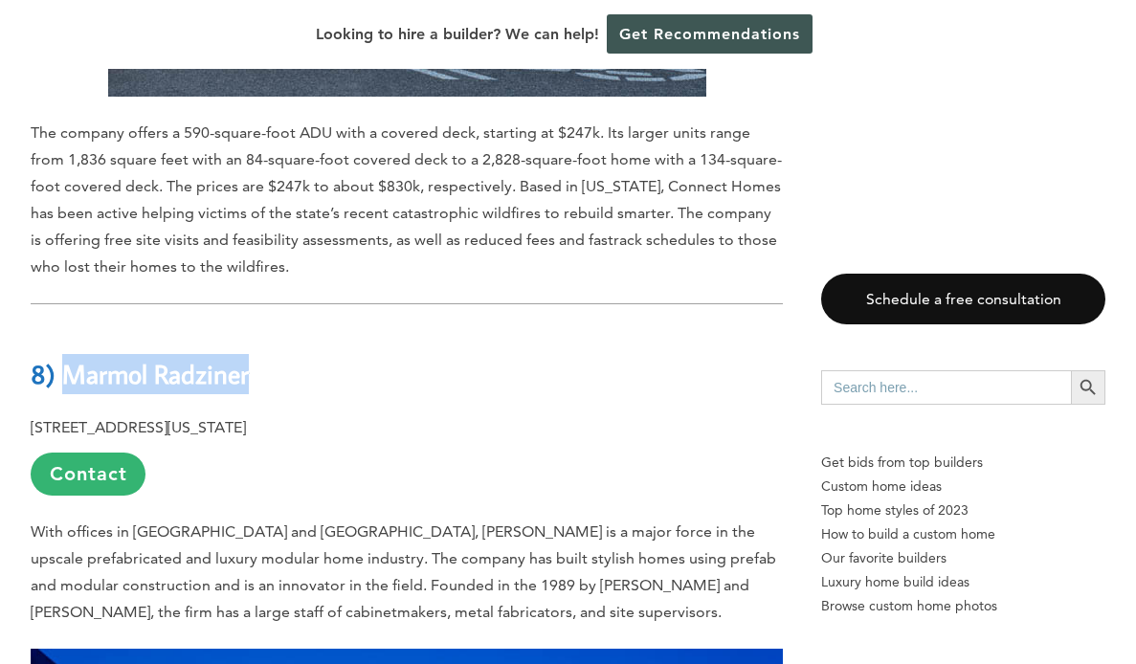
drag, startPoint x: 281, startPoint y: 139, endPoint x: 69, endPoint y: 143, distance: 212.5
click at [69, 327] on h2 "8) Marmol Radziner" at bounding box center [407, 360] width 752 height 66
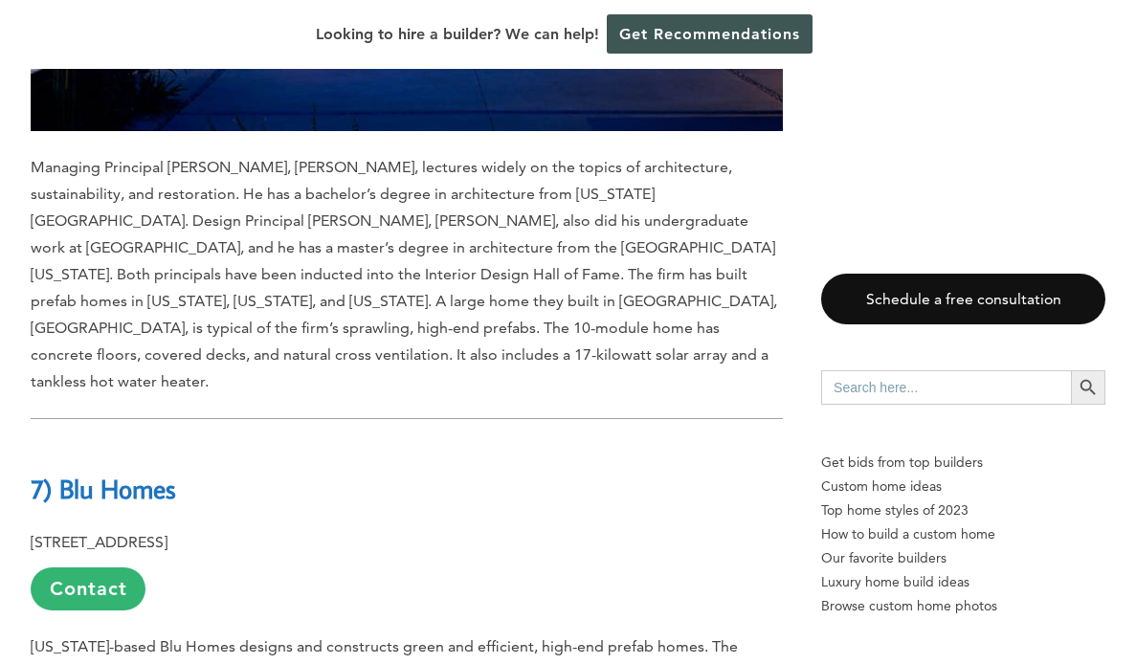
scroll to position [14413, 0]
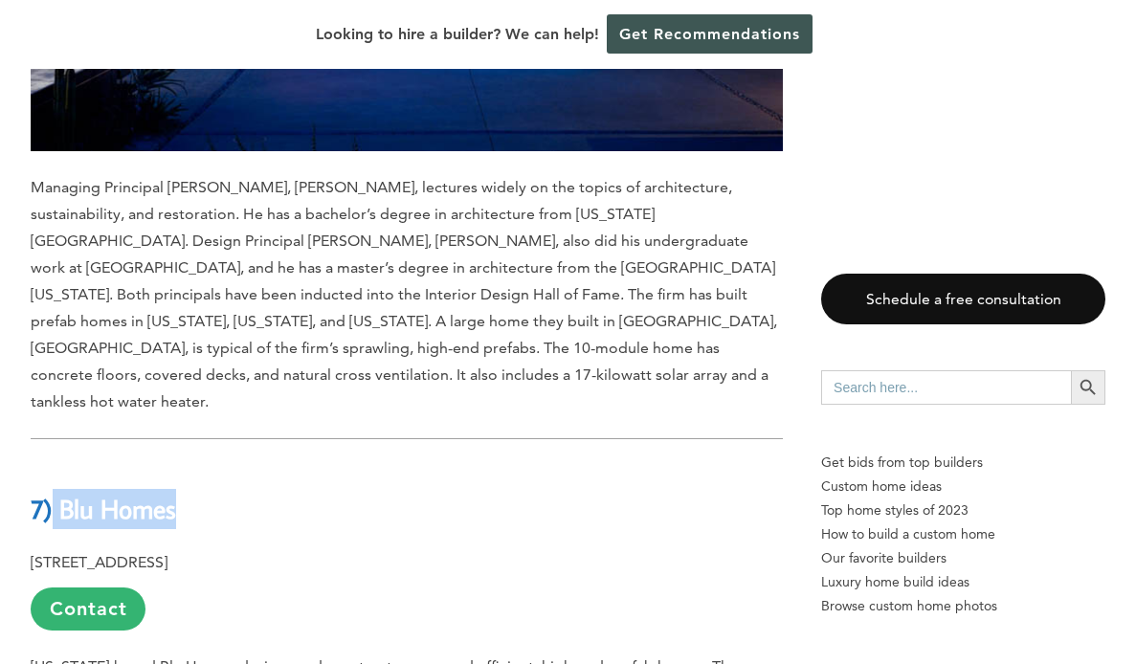
drag, startPoint x: 215, startPoint y: 229, endPoint x: 55, endPoint y: 205, distance: 162.6
click at [55, 462] on h2 "7) Blu Homes" at bounding box center [407, 495] width 752 height 66
click at [313, 549] on p "[STREET_ADDRESS] Contact" at bounding box center [407, 589] width 752 height 81
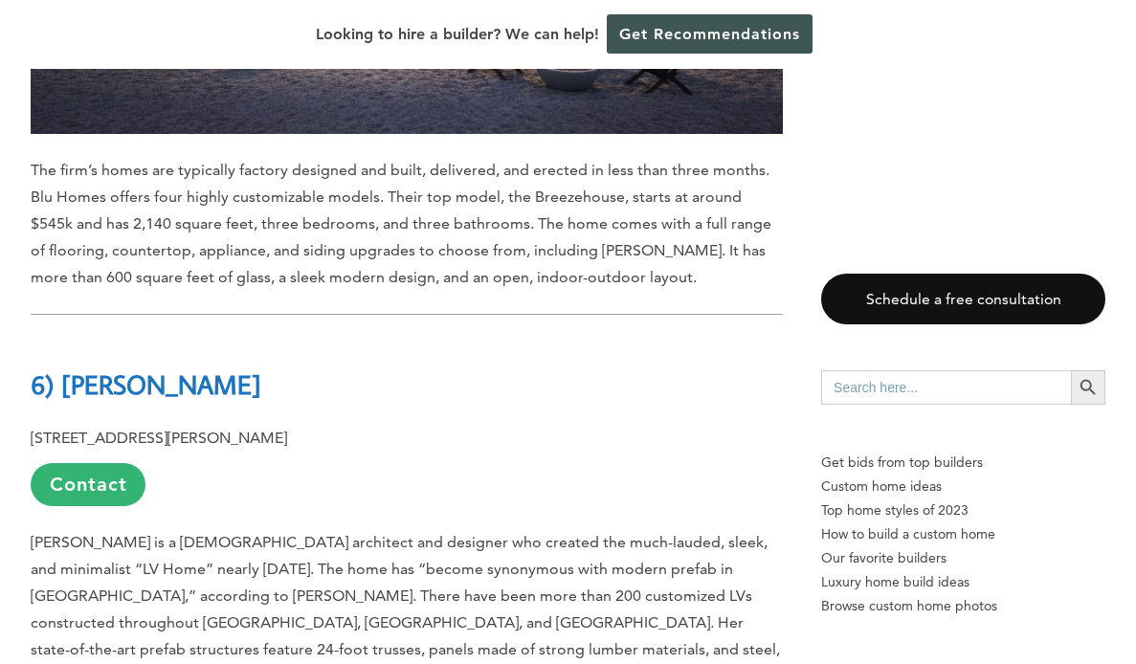
scroll to position [15644, 0]
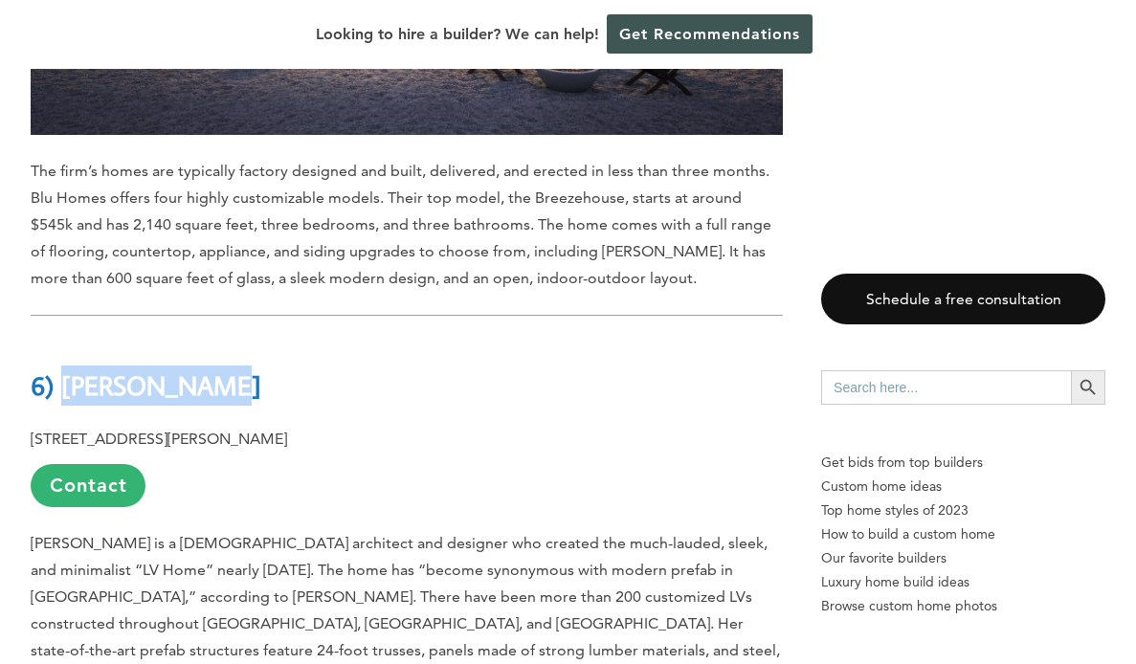
drag, startPoint x: 241, startPoint y: 97, endPoint x: 69, endPoint y: 96, distance: 172.3
click at [69, 339] on h2 "6) [PERSON_NAME]" at bounding box center [407, 372] width 752 height 66
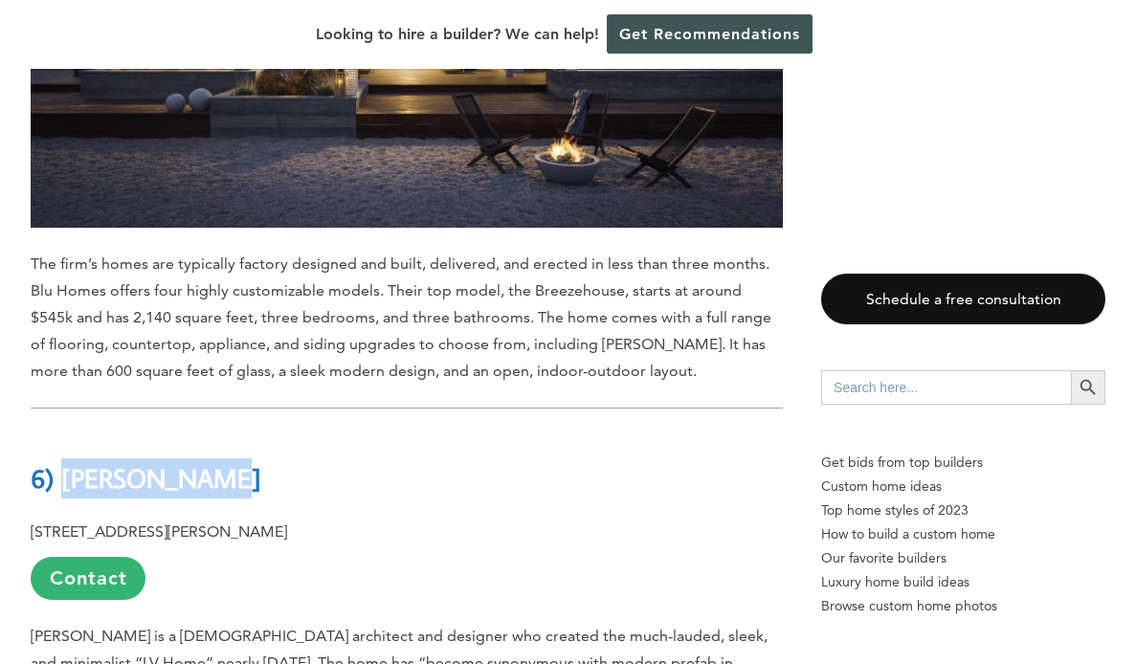
scroll to position [15586, 0]
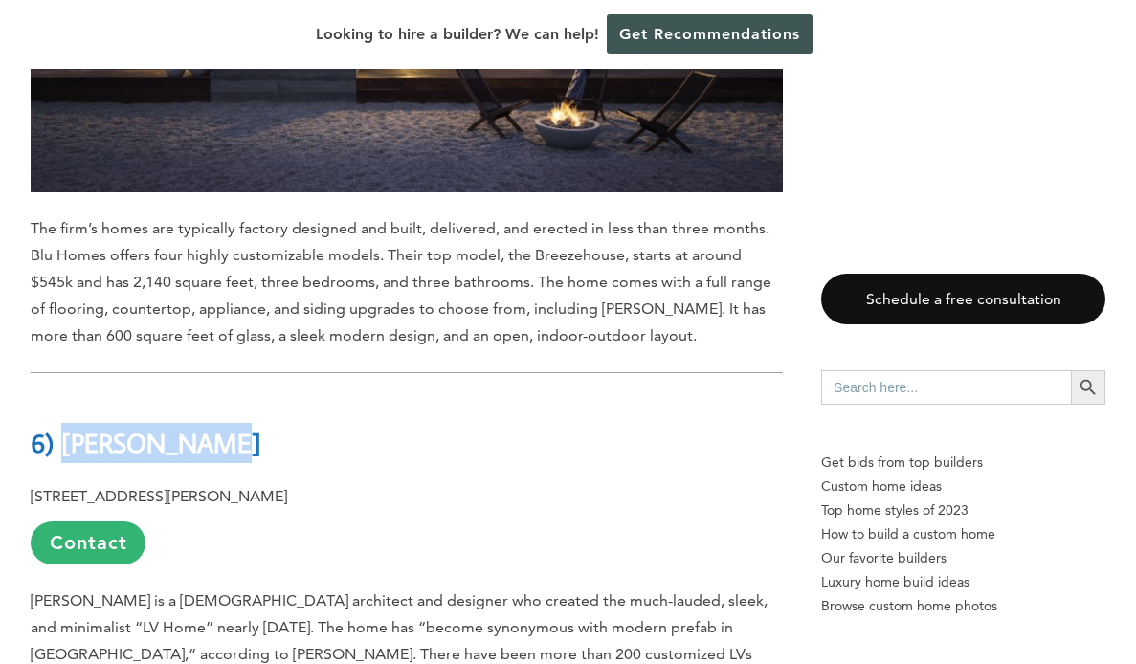
click at [248, 396] on h2 "6) [PERSON_NAME]" at bounding box center [407, 429] width 752 height 66
drag, startPoint x: 247, startPoint y: 158, endPoint x: 68, endPoint y: 151, distance: 179.1
click at [68, 396] on h2 "6) [PERSON_NAME]" at bounding box center [407, 429] width 752 height 66
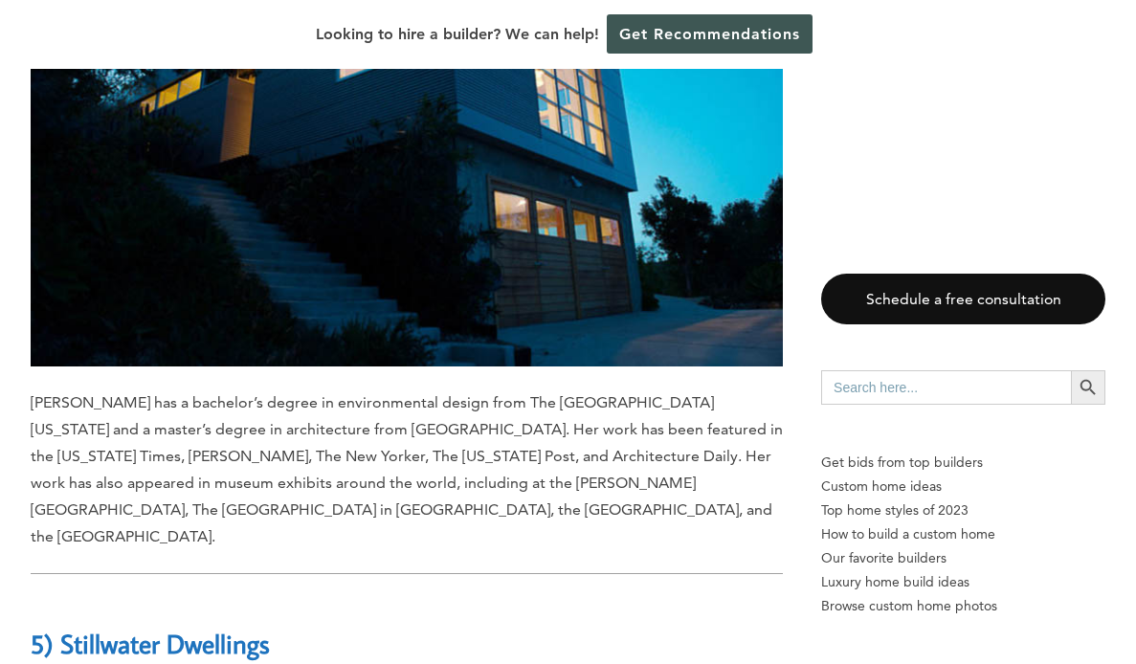
scroll to position [16510, 0]
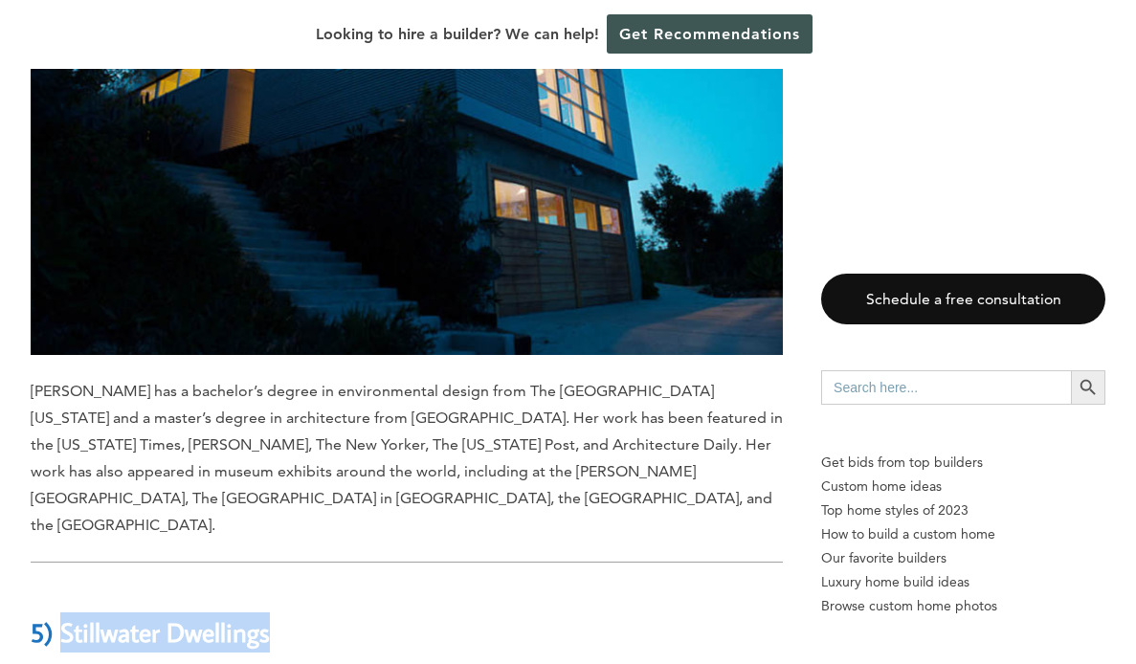
drag, startPoint x: 311, startPoint y: 293, endPoint x: 64, endPoint y: 283, distance: 247.1
click at [64, 586] on h2 "5) Stillwater Dwellings" at bounding box center [407, 619] width 752 height 66
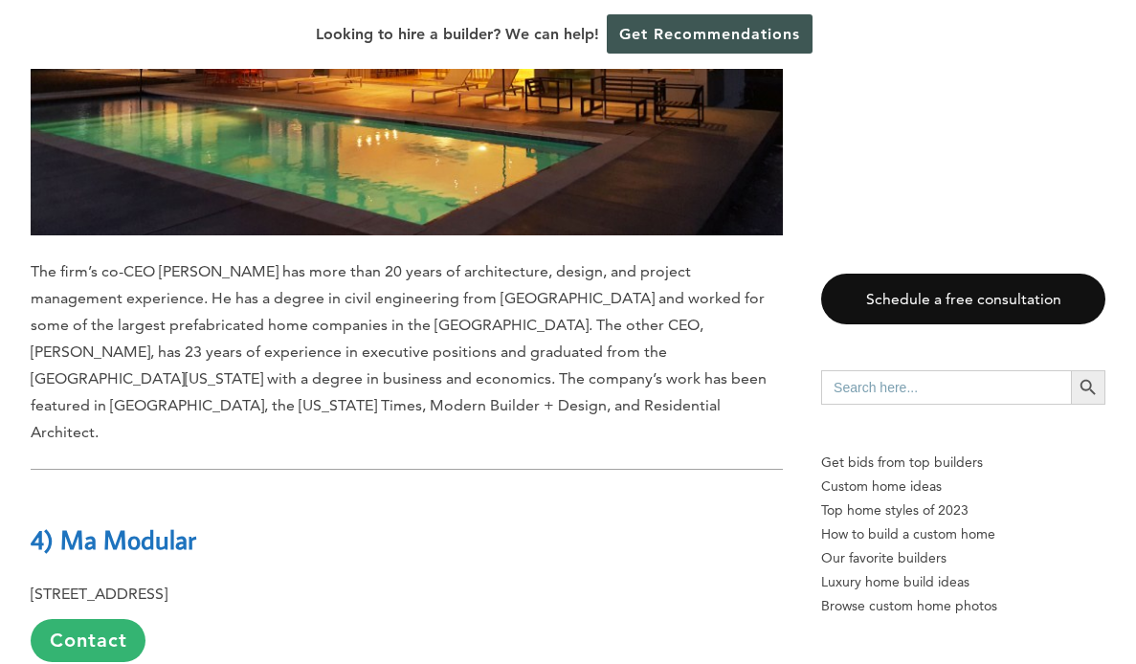
scroll to position [17659, 0]
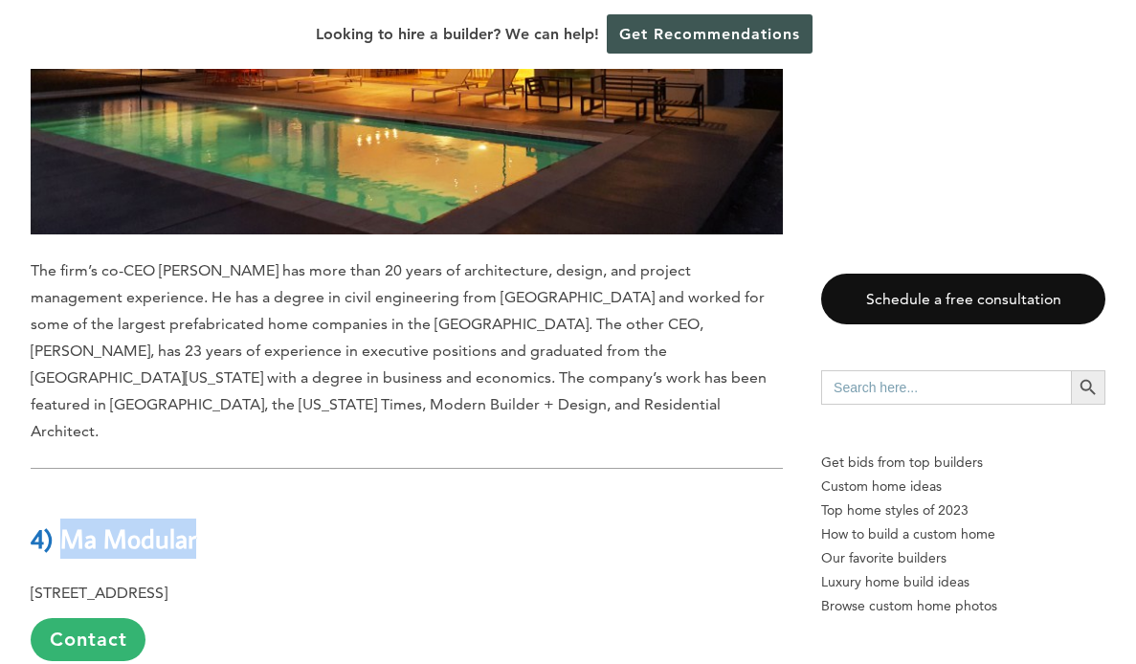
drag, startPoint x: 220, startPoint y: 147, endPoint x: 63, endPoint y: 143, distance: 157.0
click at [63, 492] on h2 "4) Ma Modular" at bounding box center [407, 525] width 752 height 66
click at [253, 492] on h2 "4) Ma Modular" at bounding box center [407, 525] width 752 height 66
drag, startPoint x: 236, startPoint y: 148, endPoint x: 69, endPoint y: 154, distance: 167.6
click at [69, 492] on h2 "4) Ma Modular" at bounding box center [407, 525] width 752 height 66
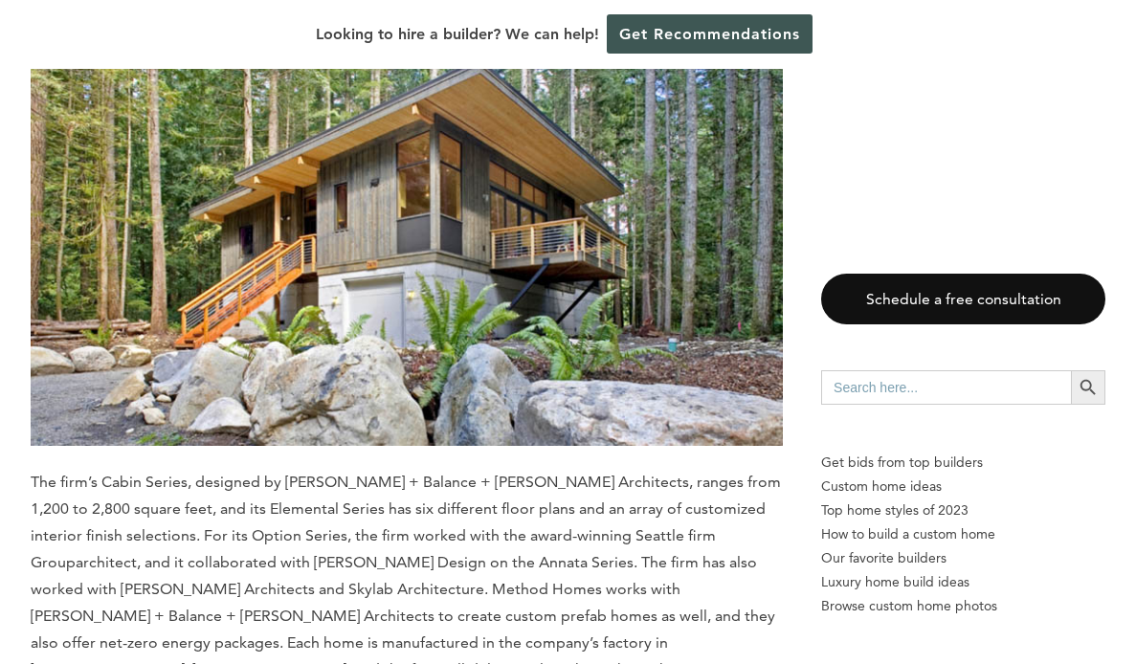
scroll to position [19726, 0]
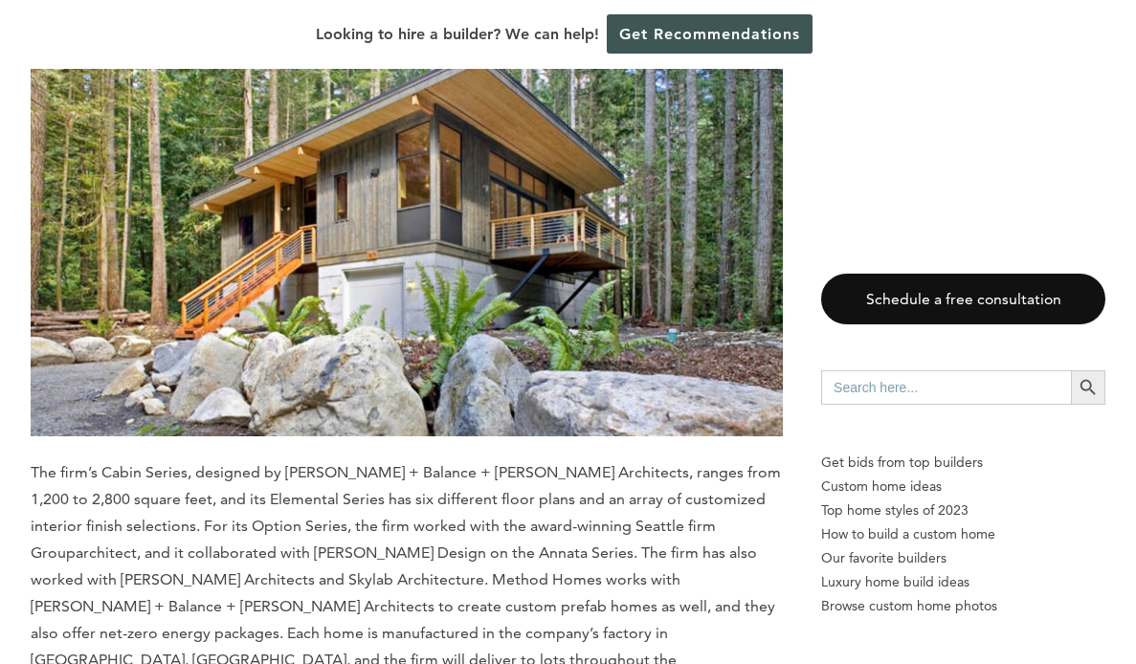
drag, startPoint x: 282, startPoint y: 311, endPoint x: 66, endPoint y: 307, distance: 216.3
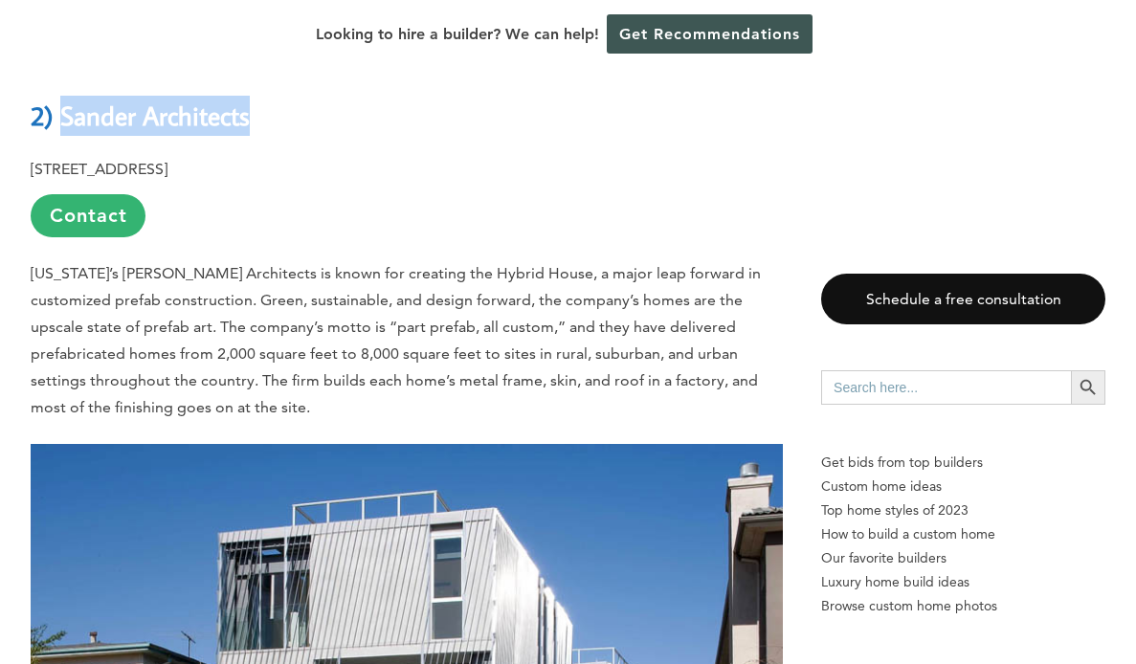
scroll to position [20818, 0]
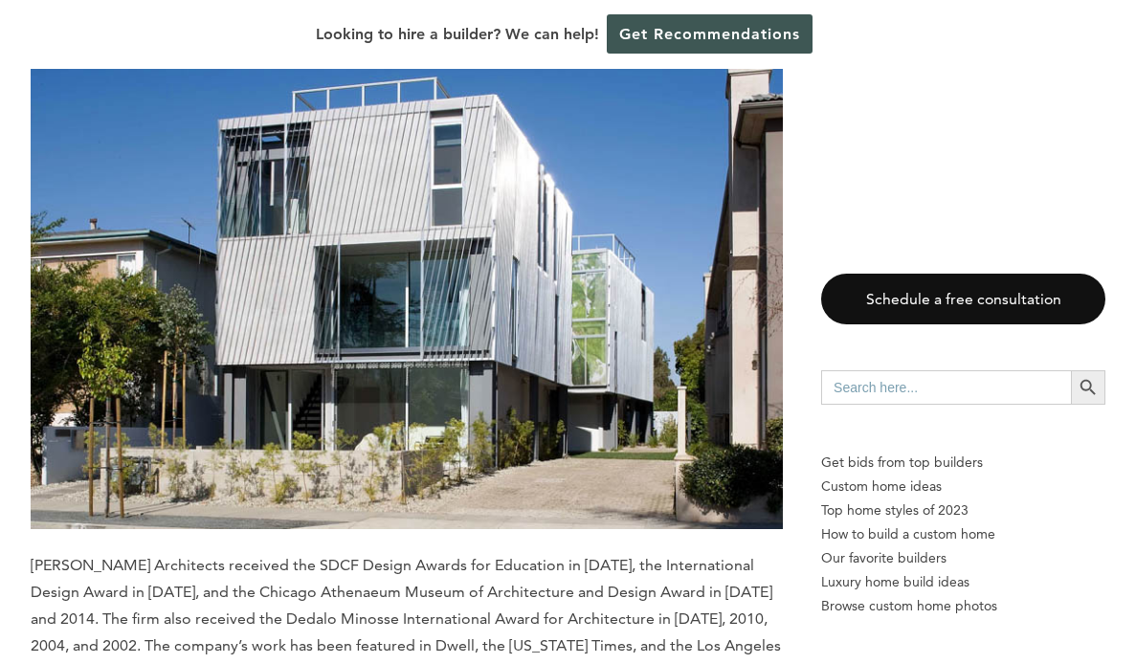
drag, startPoint x: 378, startPoint y: 333, endPoint x: 61, endPoint y: 323, distance: 316.9
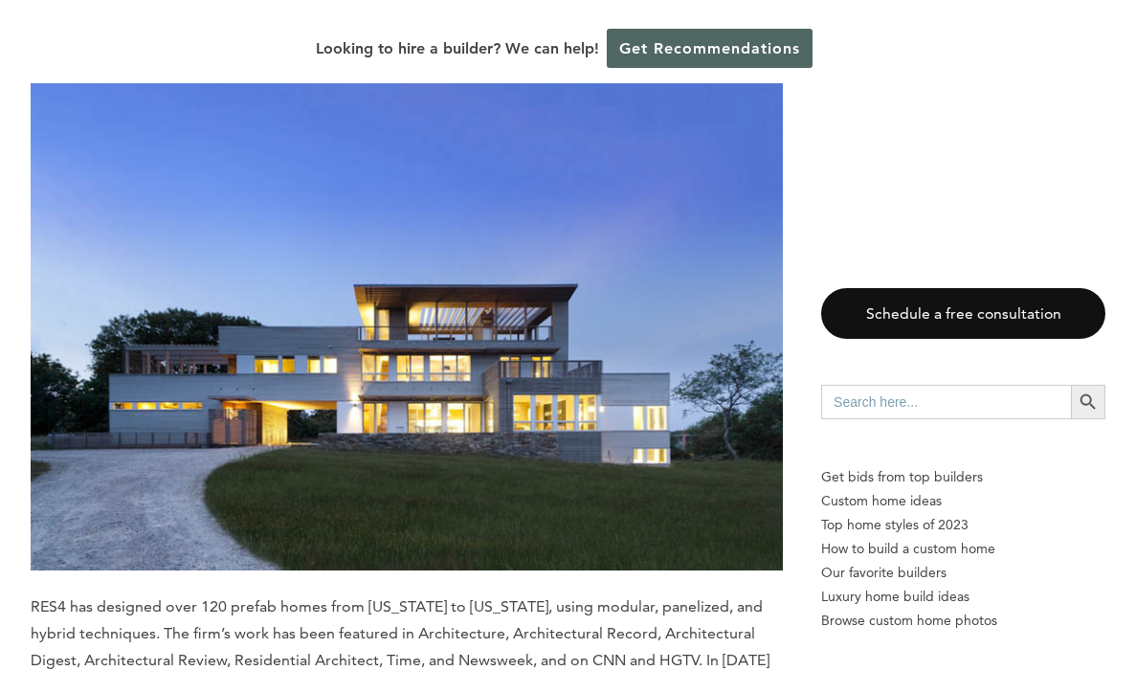
scroll to position [21828, 0]
